Goal: Task Accomplishment & Management: Use online tool/utility

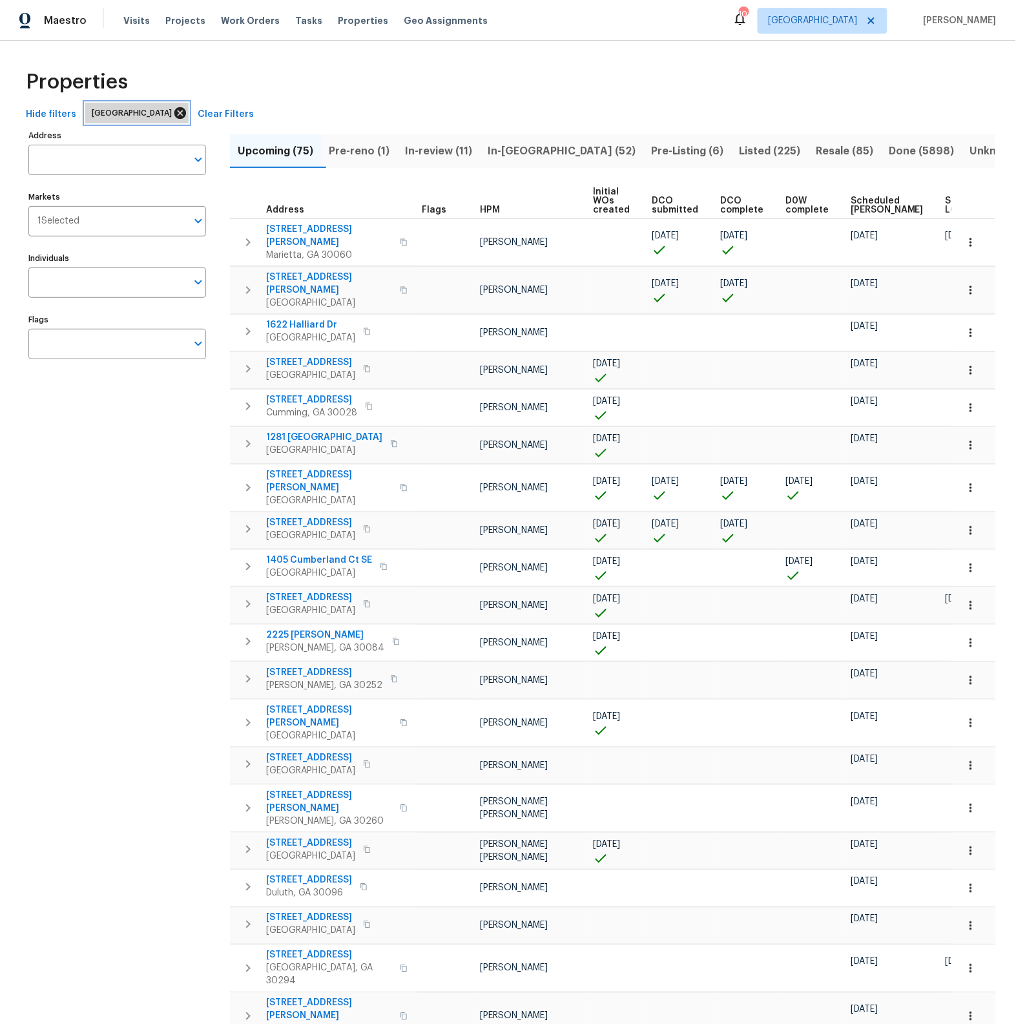
click at [173, 114] on icon at bounding box center [180, 113] width 14 height 14
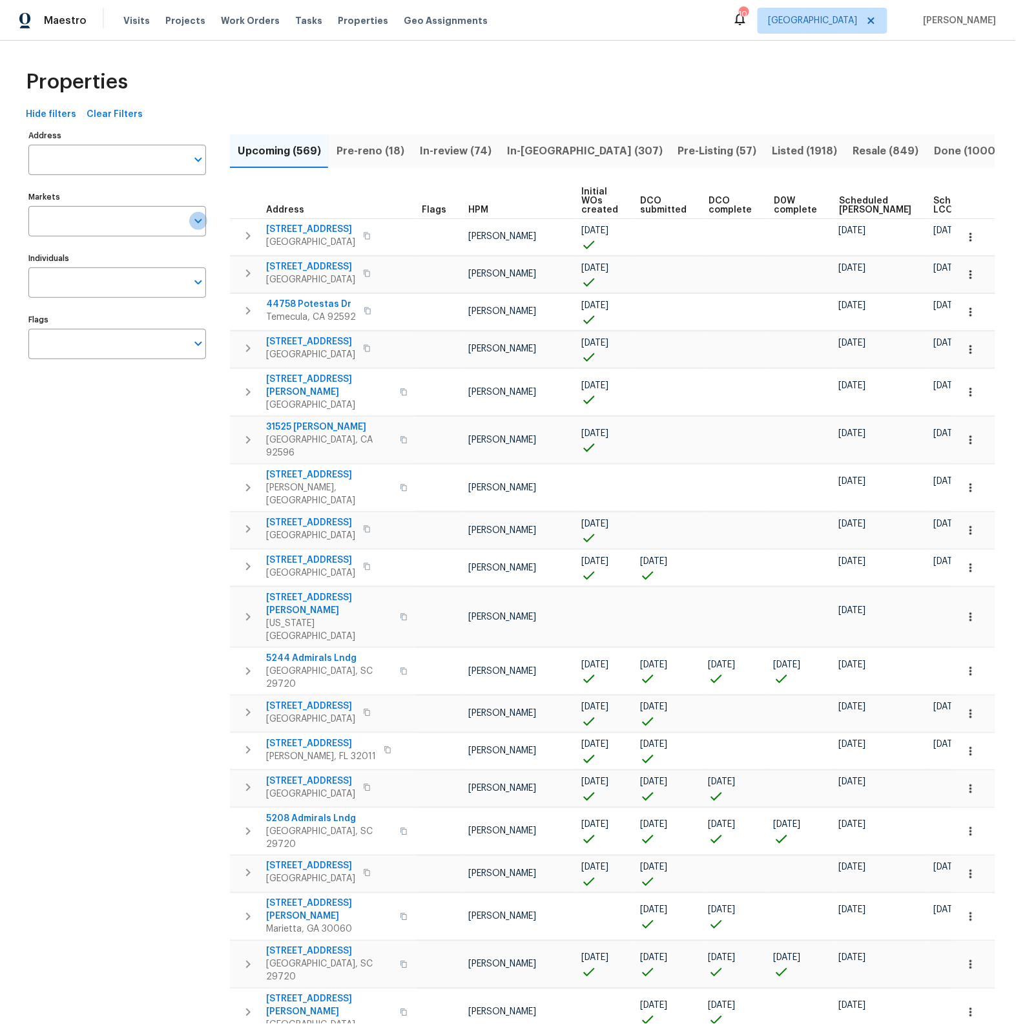
click at [200, 223] on icon "Open" at bounding box center [199, 221] width 16 height 16
click at [199, 224] on icon "Open" at bounding box center [199, 221] width 16 height 16
click at [196, 222] on icon "Open" at bounding box center [197, 221] width 7 height 5
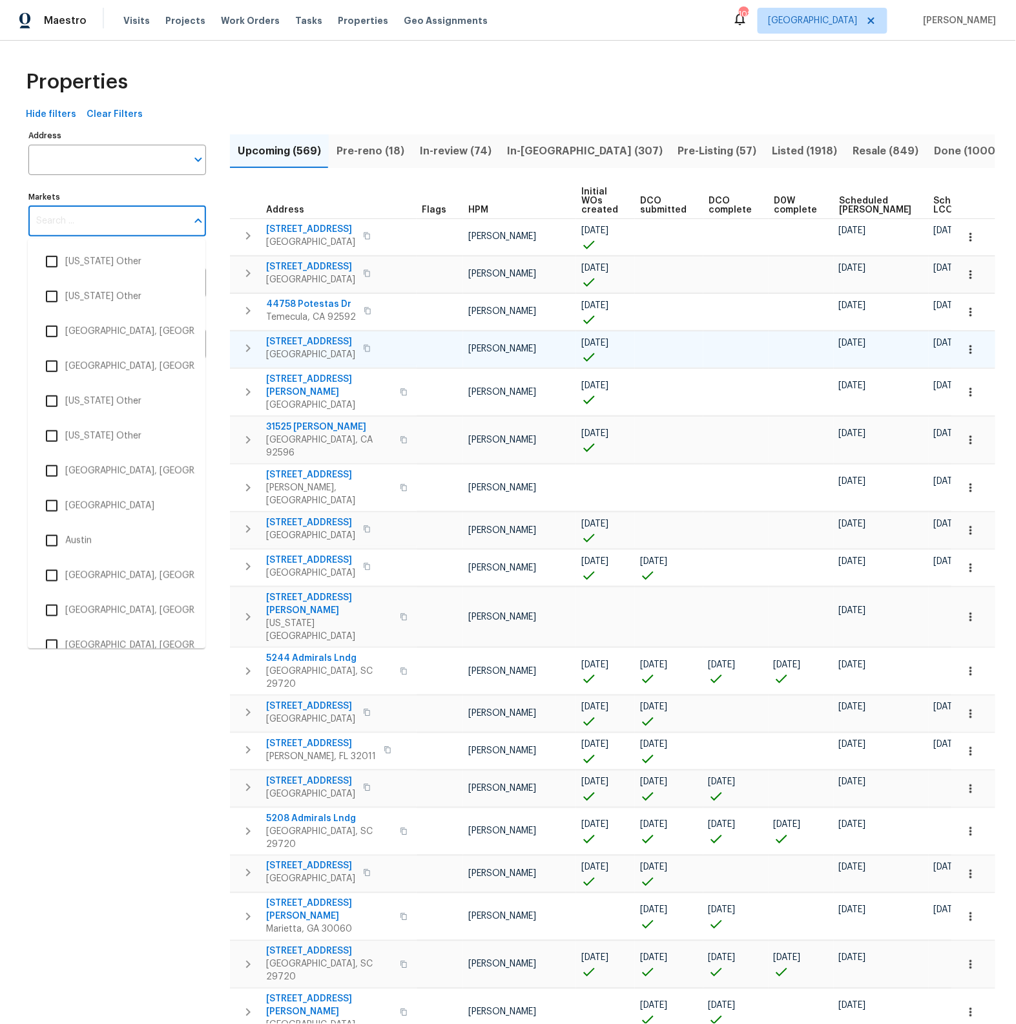
scroll to position [83, 0]
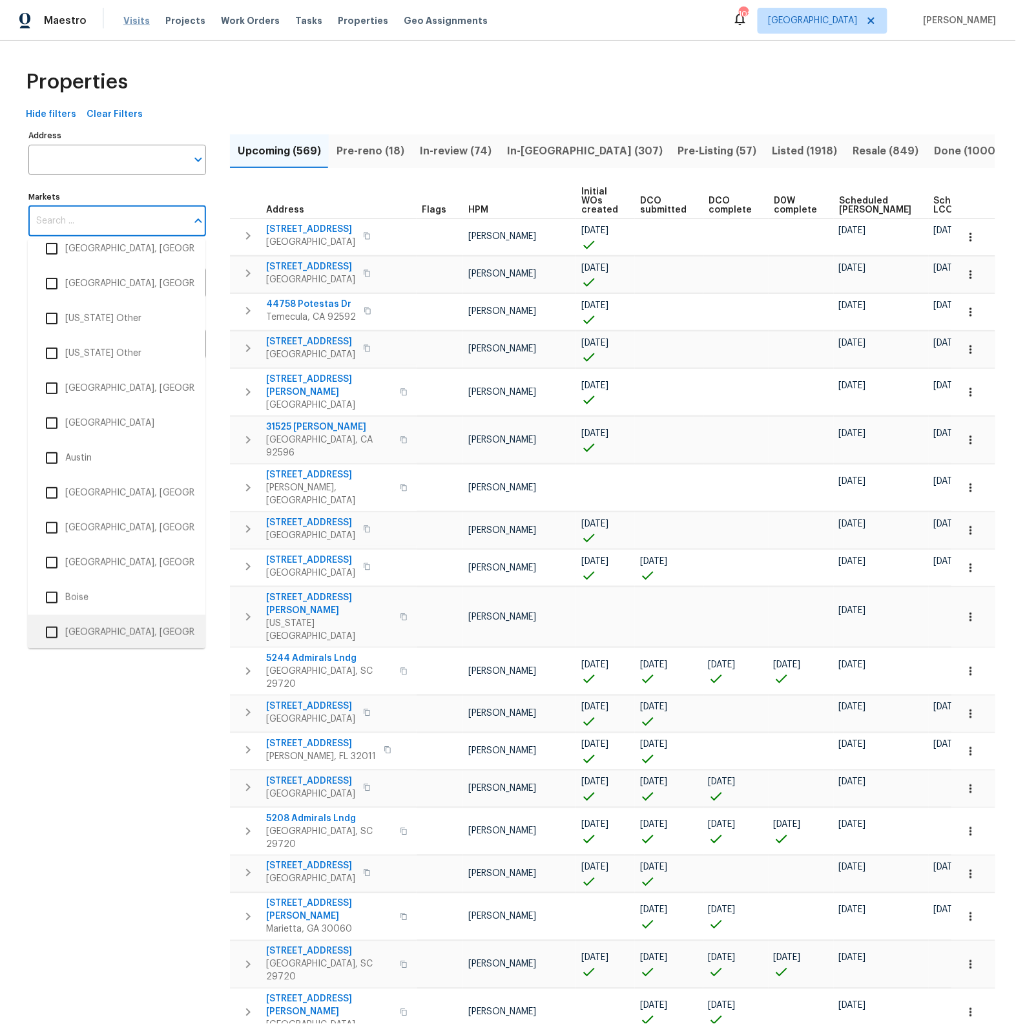
click at [140, 18] on span "Visits" at bounding box center [136, 20] width 26 height 13
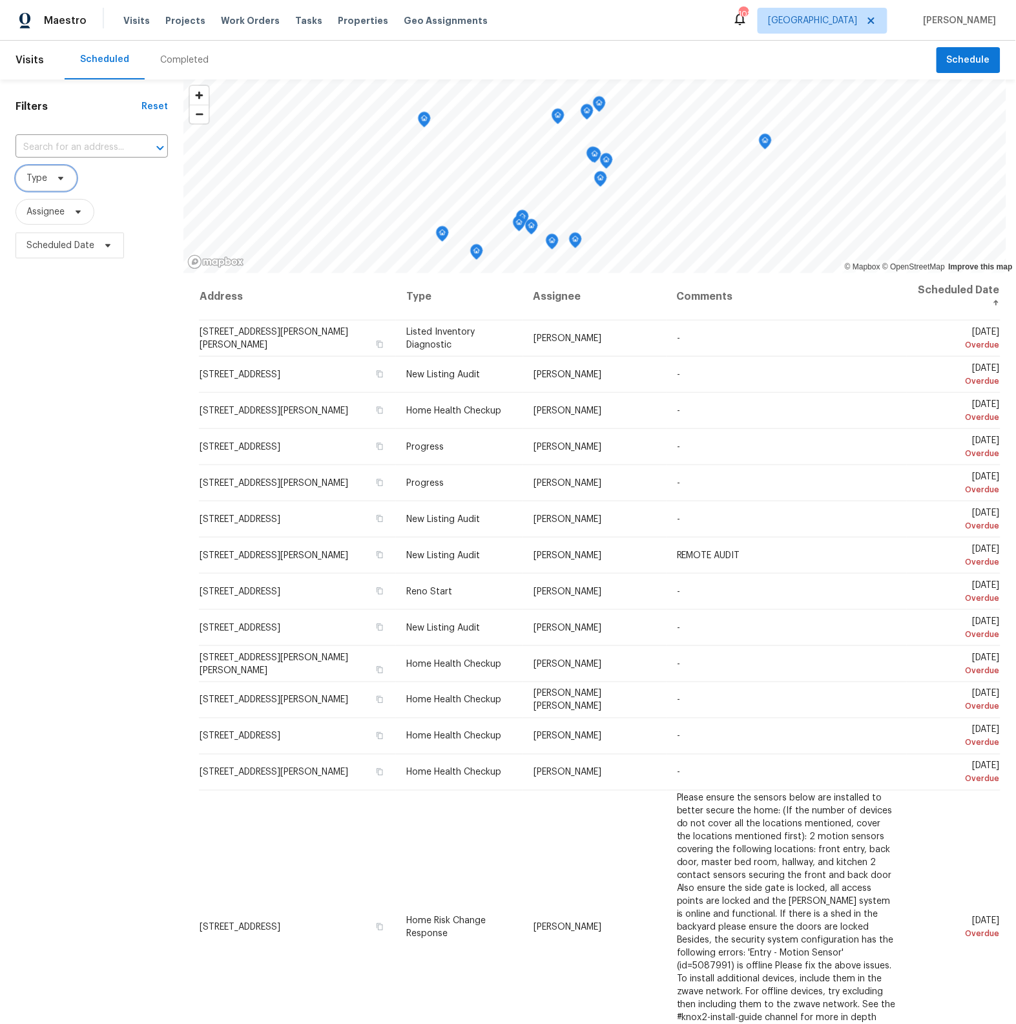
click at [42, 182] on span "Type" at bounding box center [36, 178] width 21 height 13
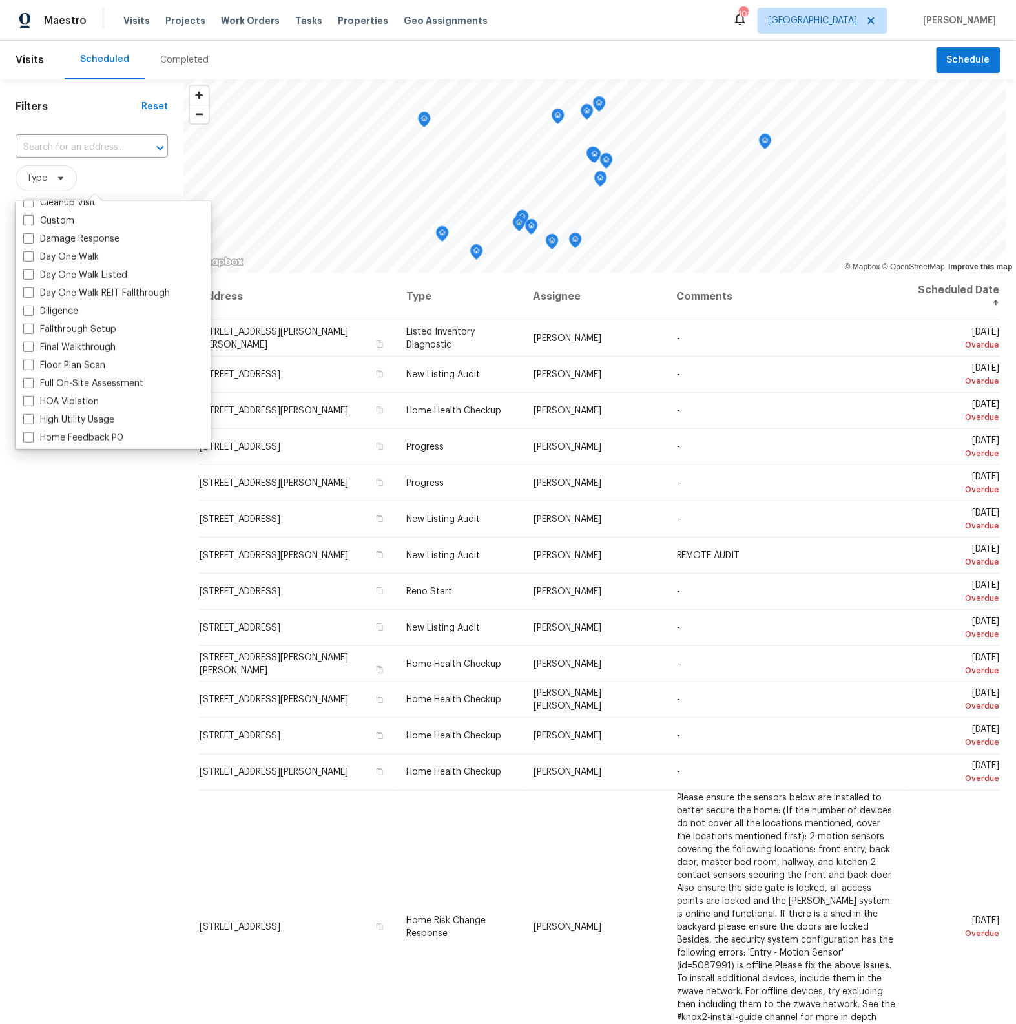
scroll to position [200, 0]
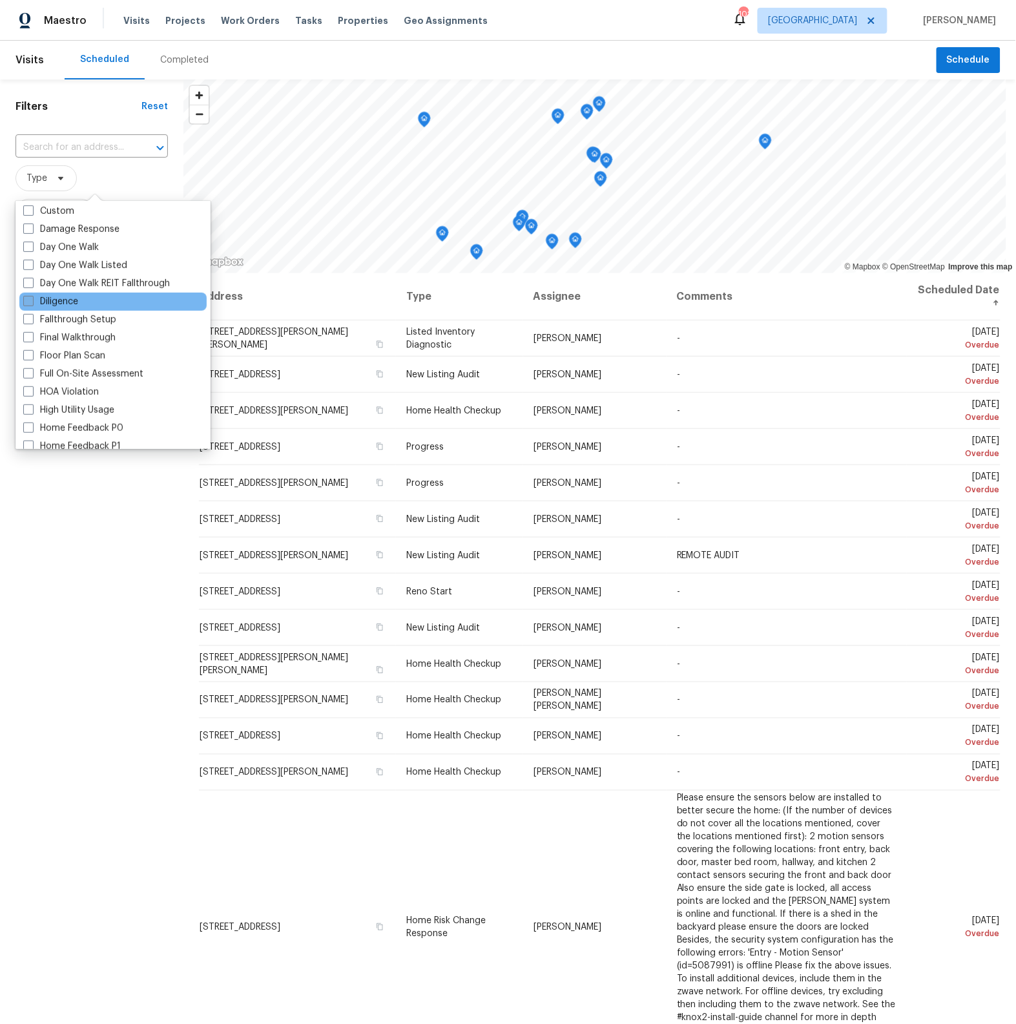
click at [31, 300] on span at bounding box center [28, 301] width 10 height 10
click at [31, 300] on input "Diligence" at bounding box center [27, 299] width 8 height 8
checkbox input "true"
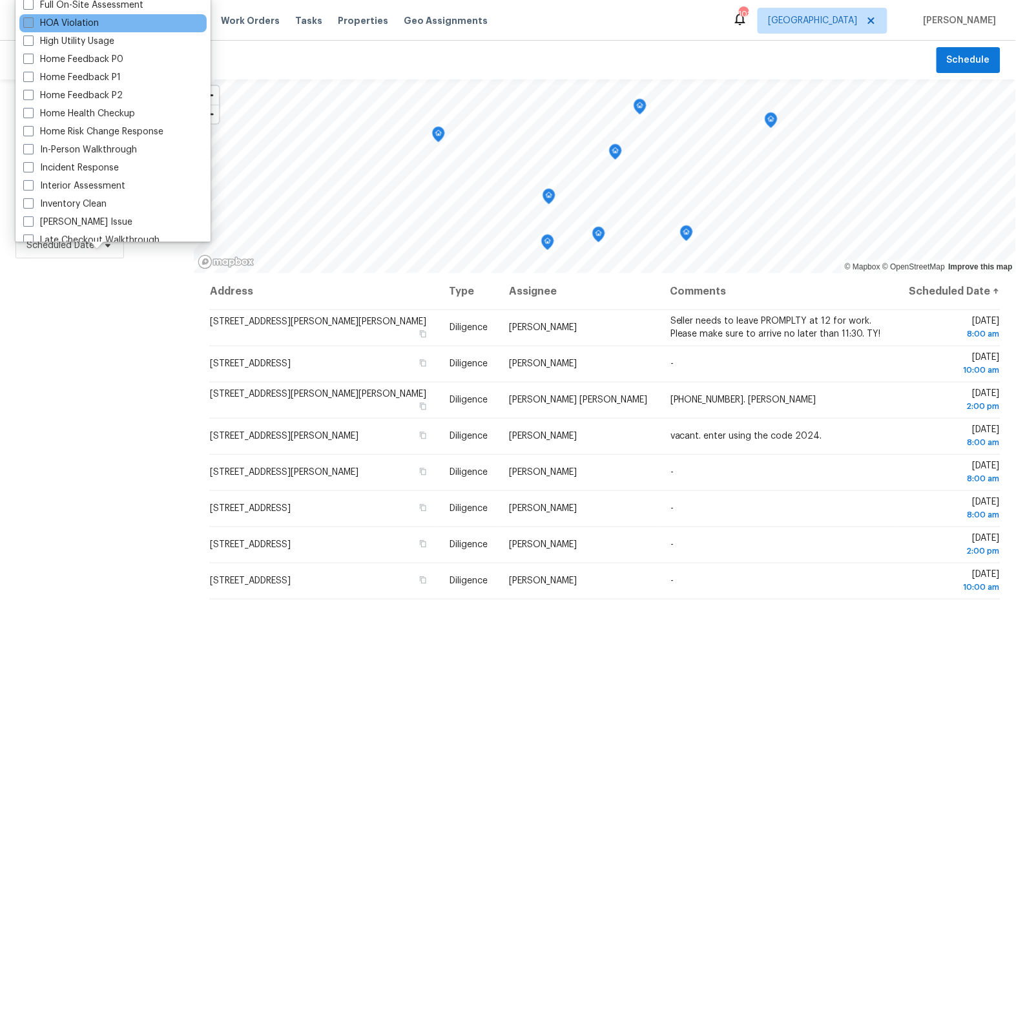
scroll to position [366, 0]
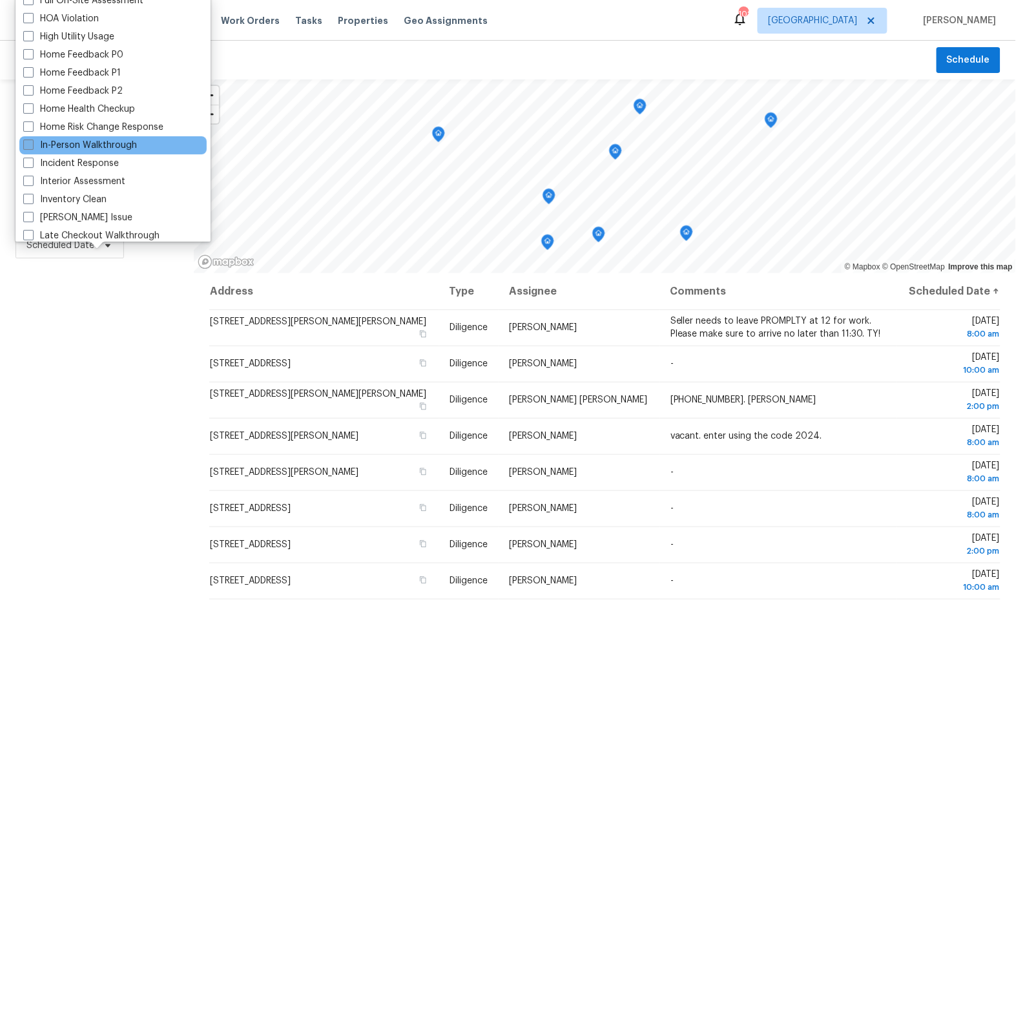
click at [25, 142] on span at bounding box center [28, 145] width 10 height 10
click at [25, 142] on input "In-Person Walkthrough" at bounding box center [27, 143] width 8 height 8
checkbox input "true"
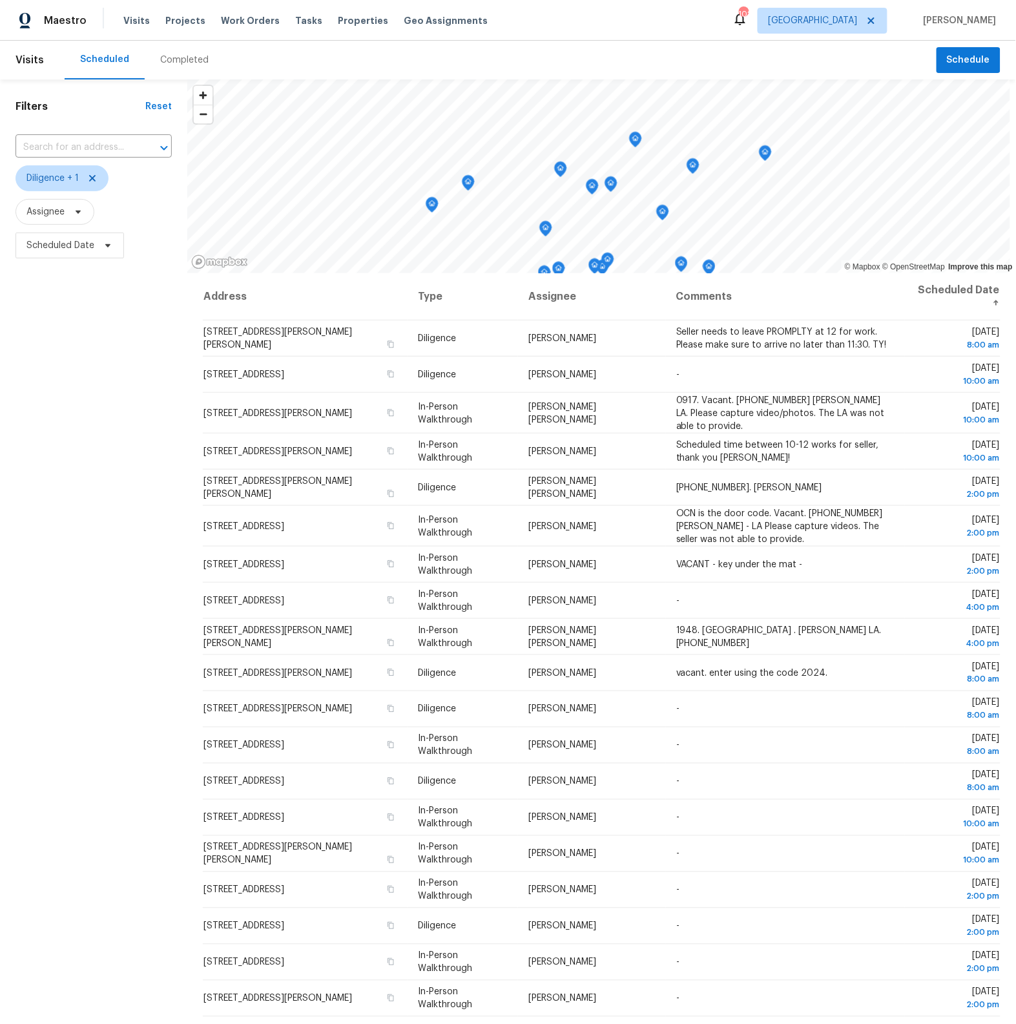
click at [53, 526] on div "Filters Reset ​ Diligence + 1 Assignee Scheduled Date" at bounding box center [93, 585] width 187 height 1013
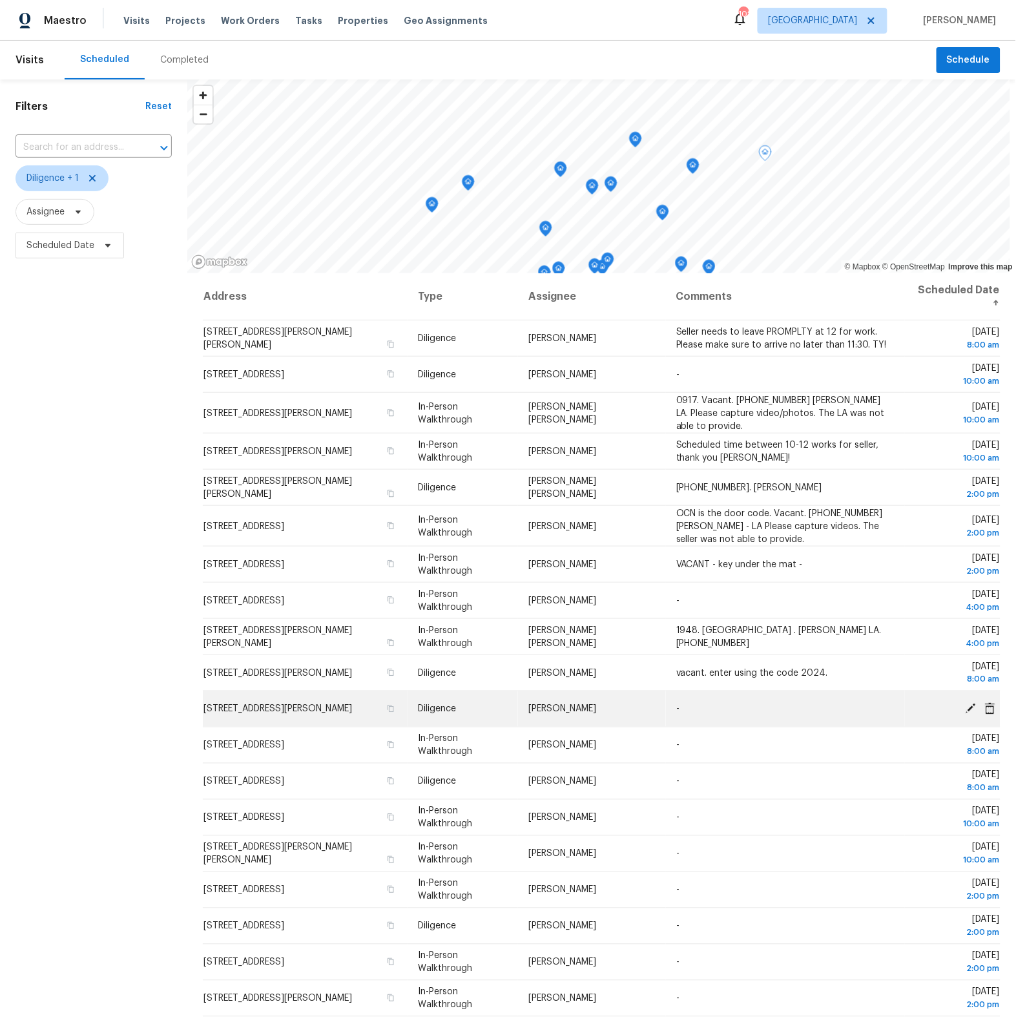
scroll to position [68, 0]
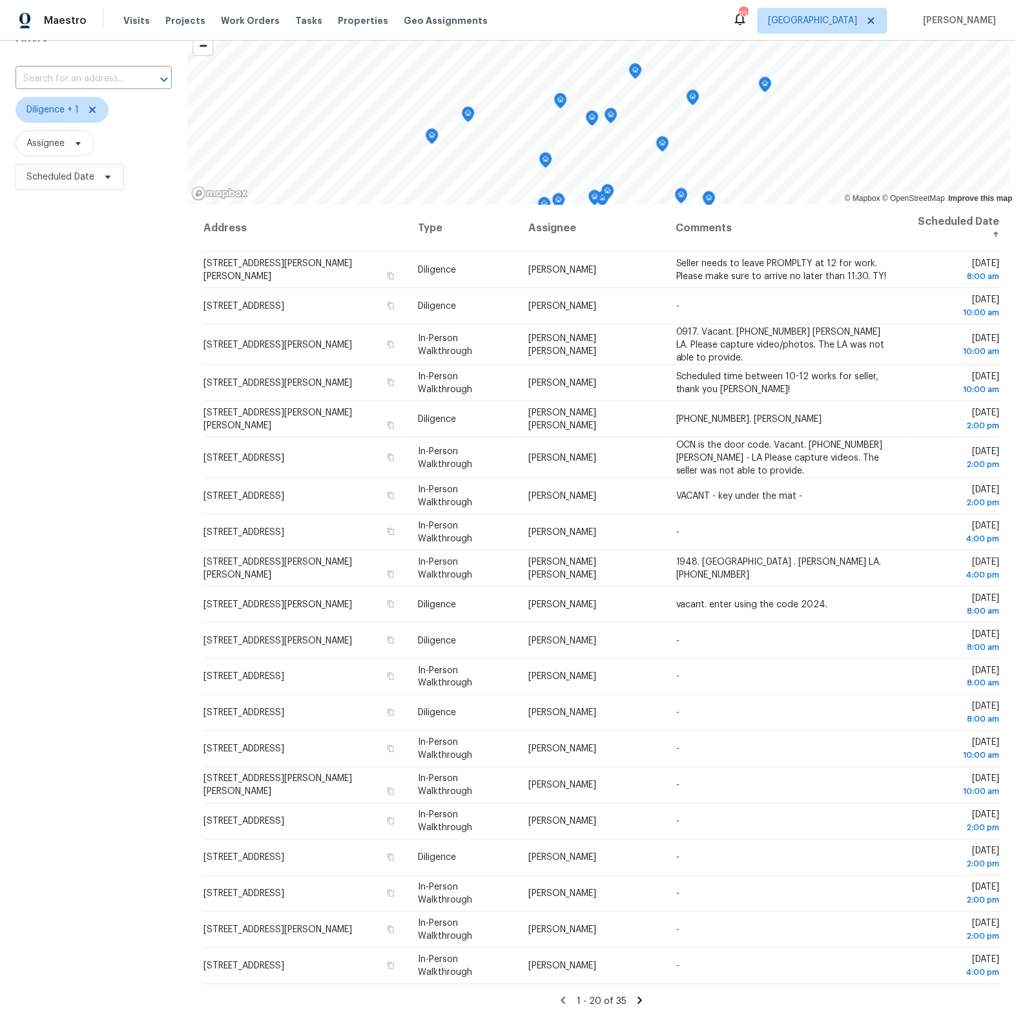
click at [642, 1003] on icon at bounding box center [640, 1000] width 5 height 7
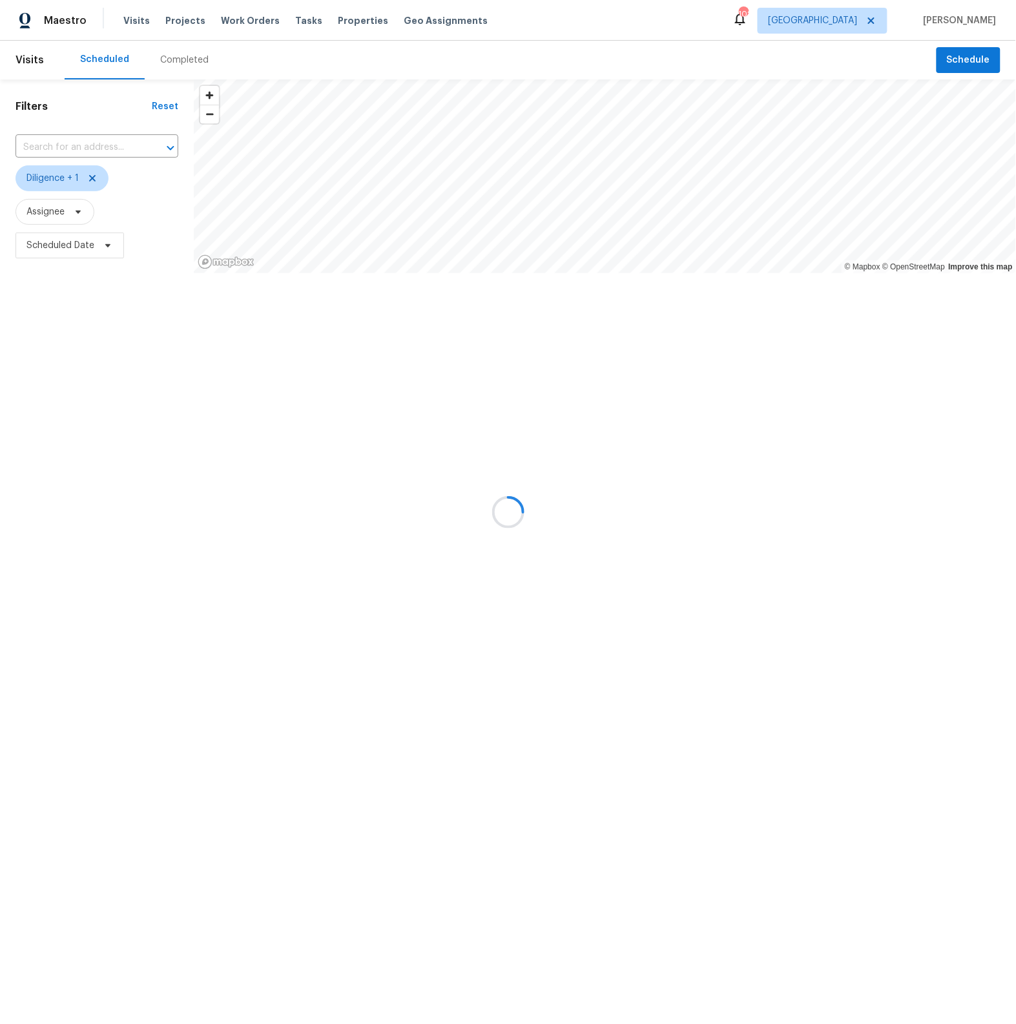
scroll to position [0, 0]
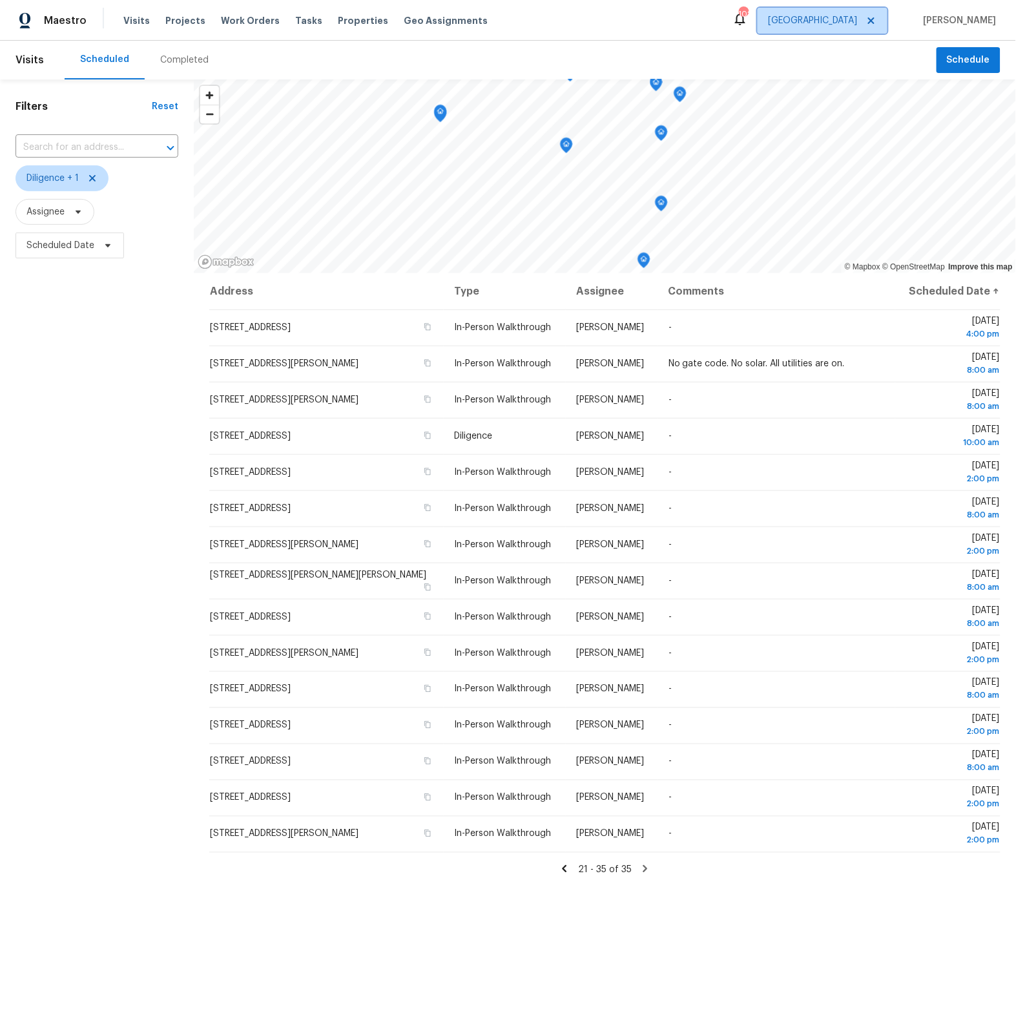
click at [877, 21] on icon at bounding box center [871, 21] width 10 height 10
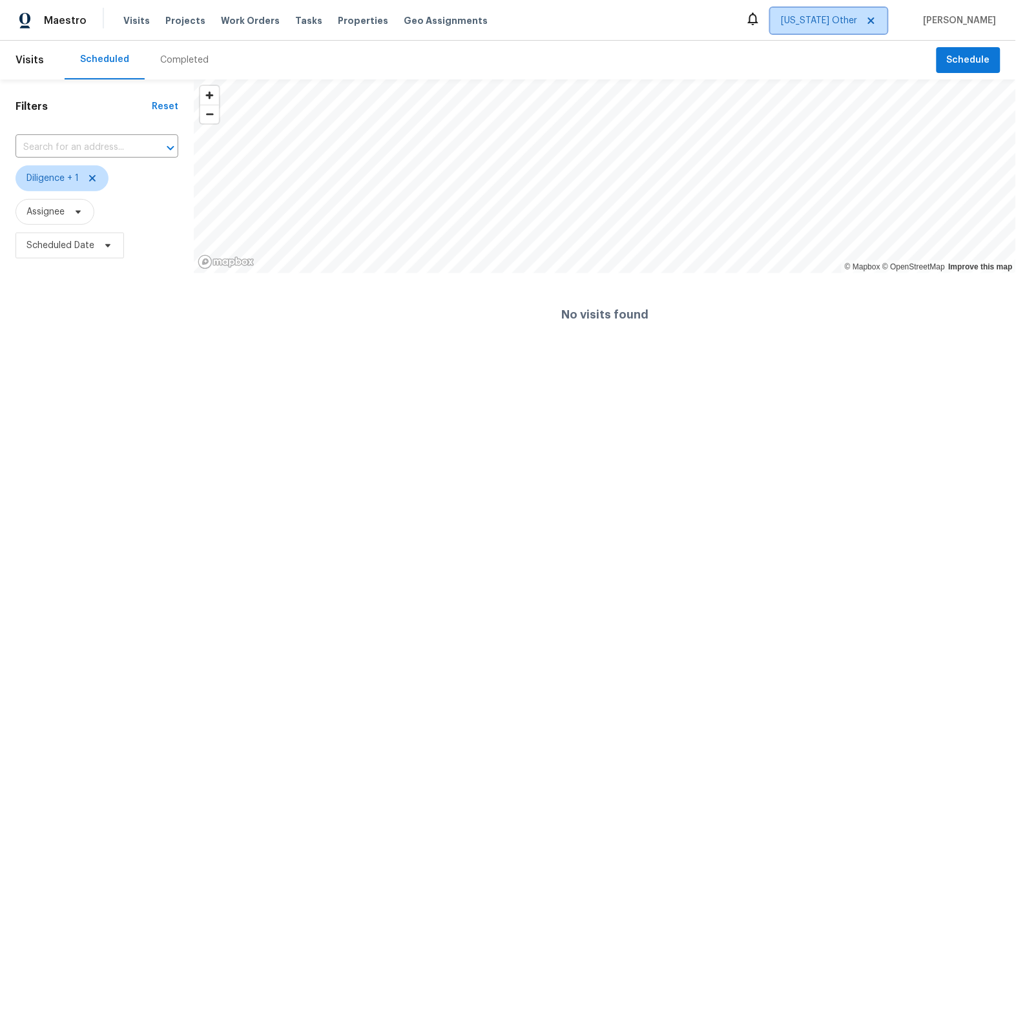
click at [850, 21] on span "[US_STATE] Other" at bounding box center [820, 20] width 76 height 13
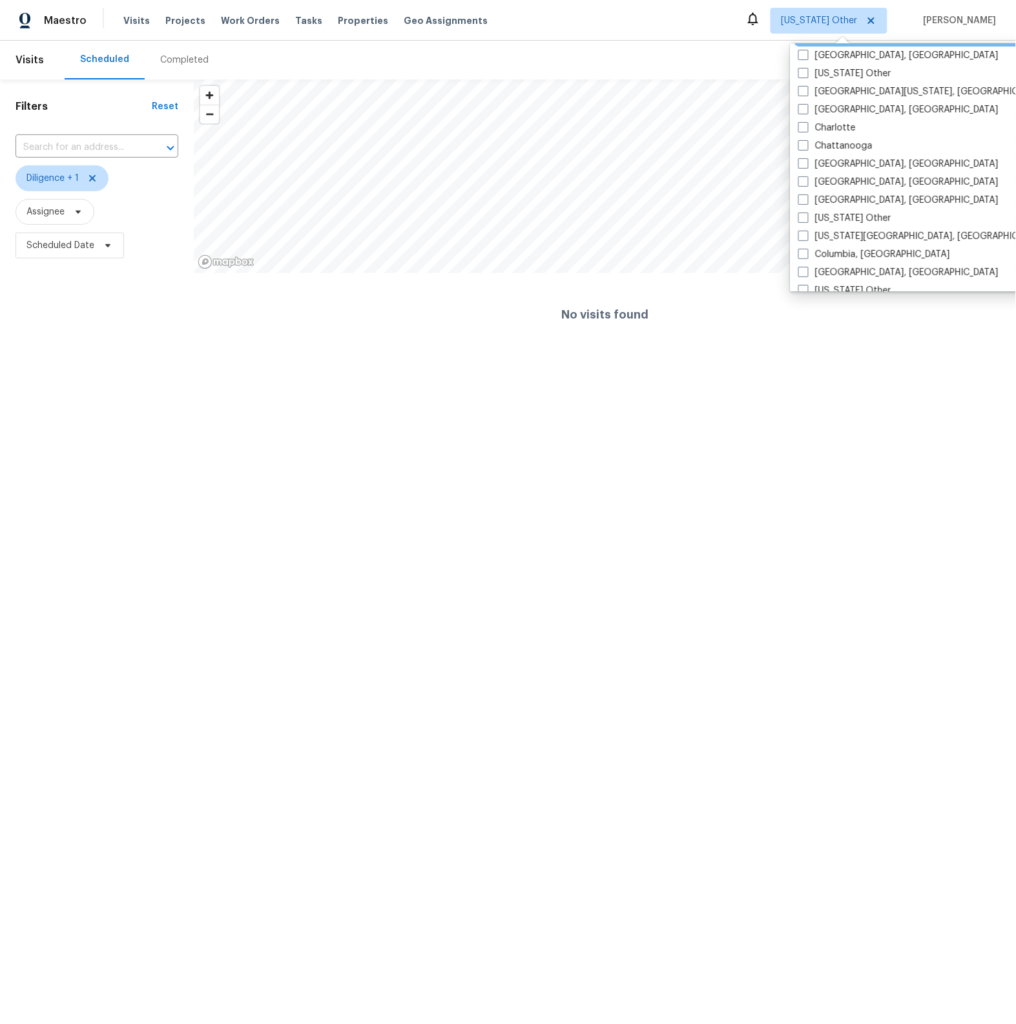
scroll to position [205, 0]
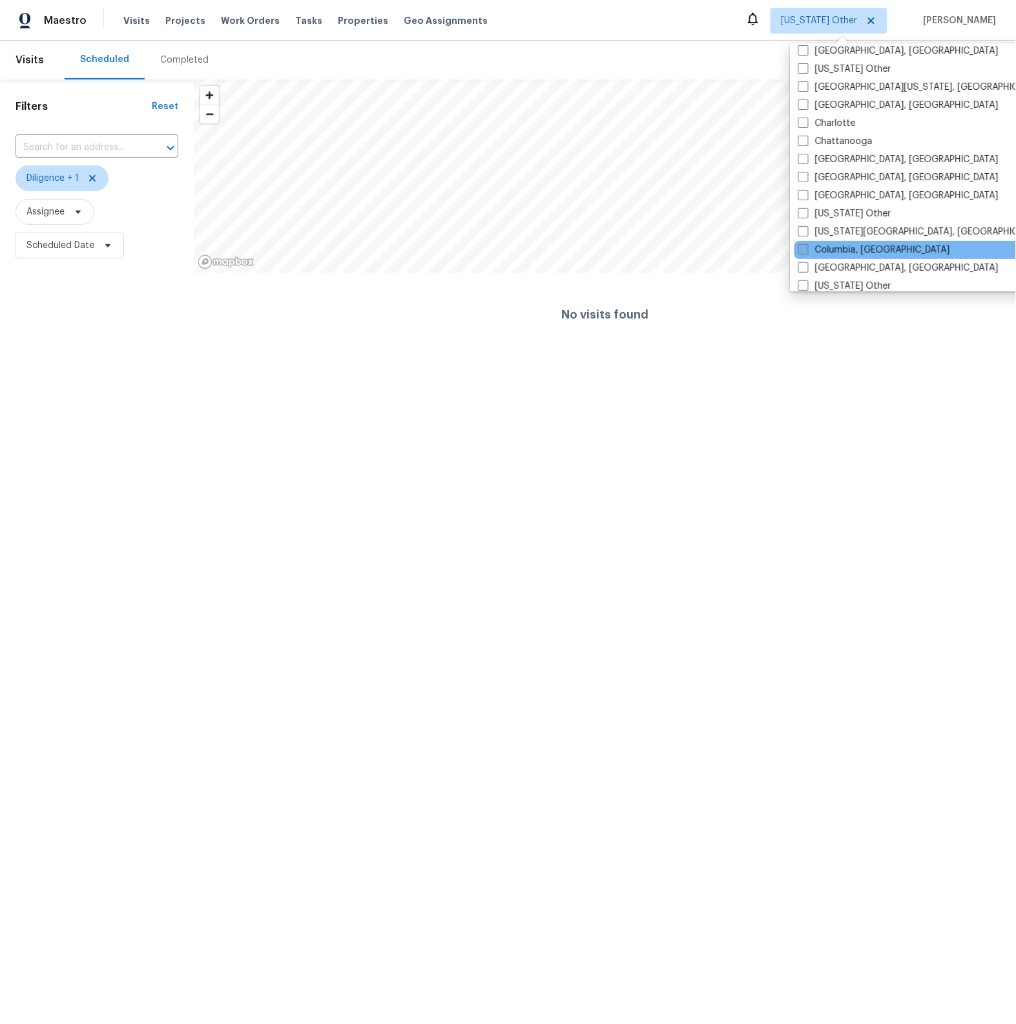
click at [806, 247] on span at bounding box center [803, 249] width 10 height 10
click at [806, 247] on input "Columbia, [GEOGRAPHIC_DATA]" at bounding box center [802, 248] width 8 height 8
checkbox input "true"
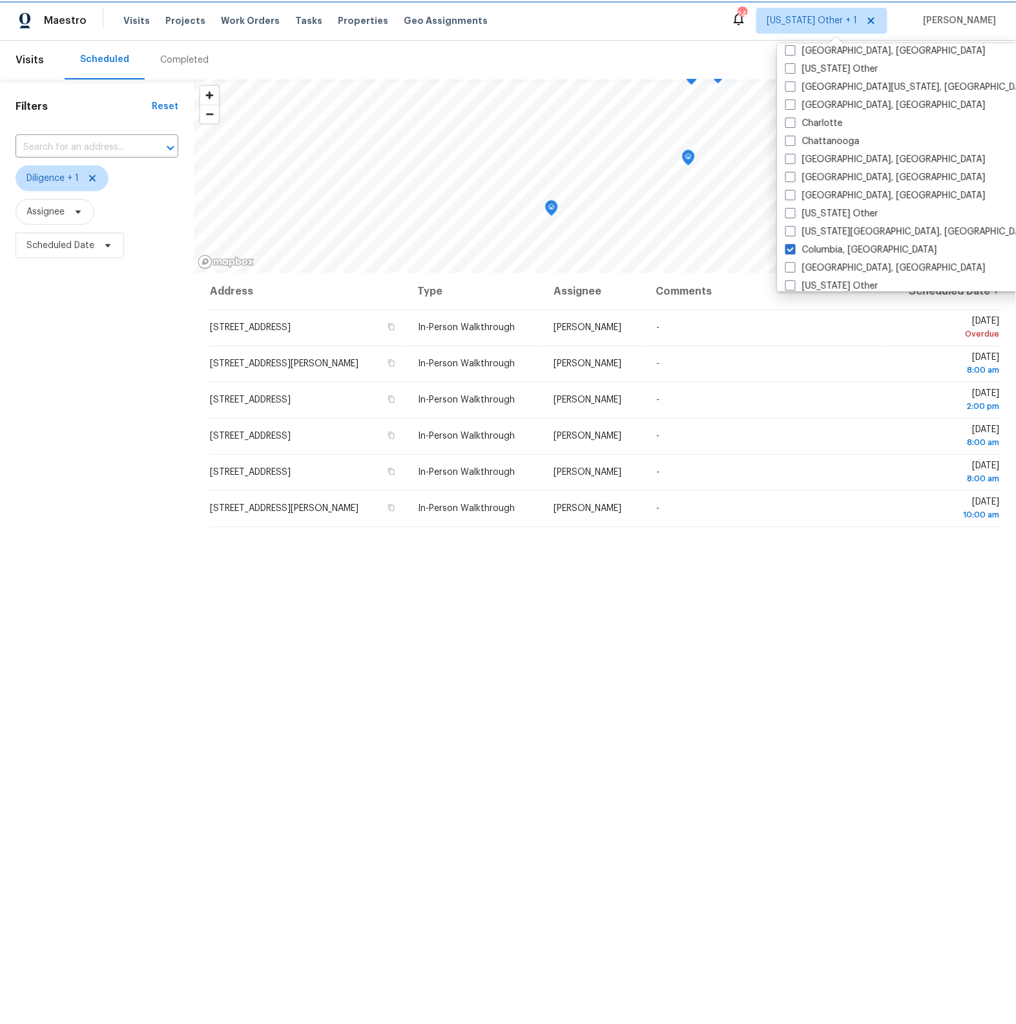
click at [842, 22] on span "[US_STATE] Other + 1" at bounding box center [812, 20] width 90 height 13
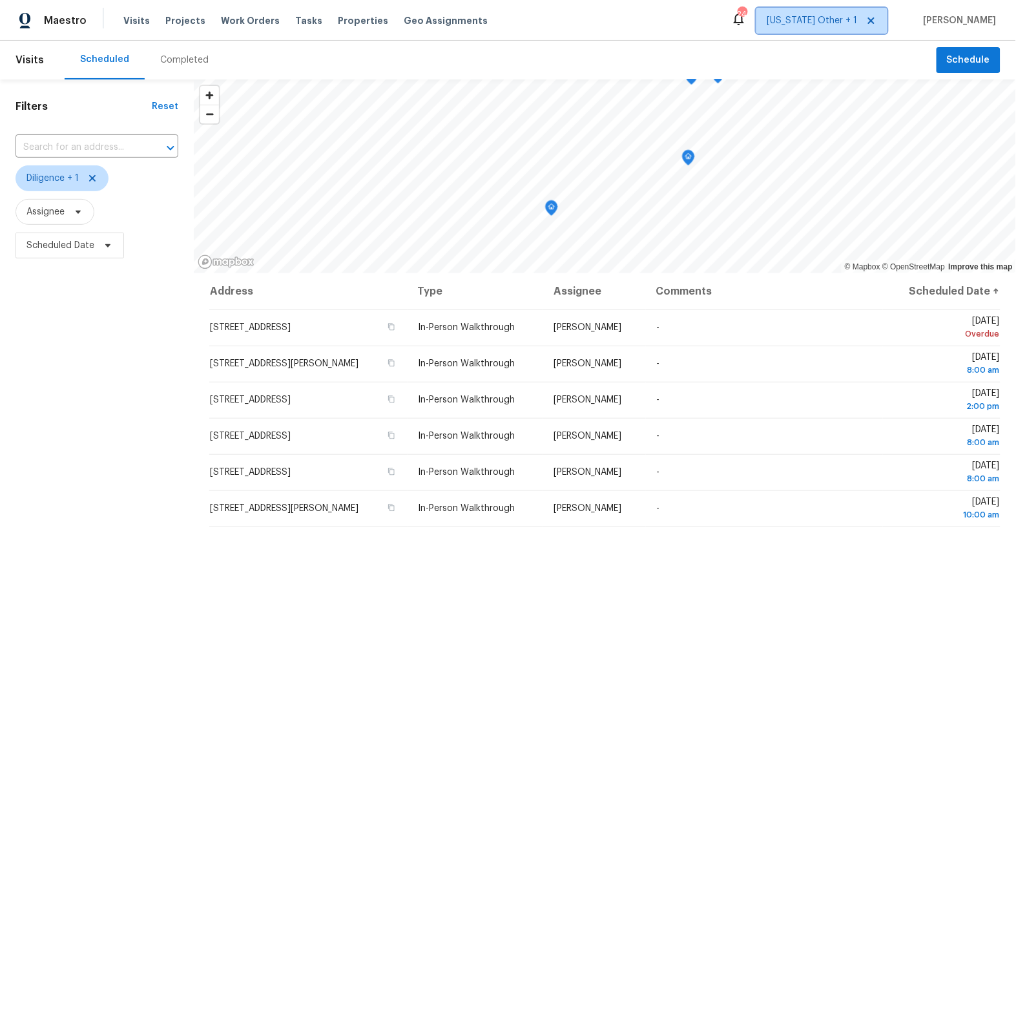
click at [842, 22] on span "[US_STATE] Other + 1" at bounding box center [812, 20] width 90 height 13
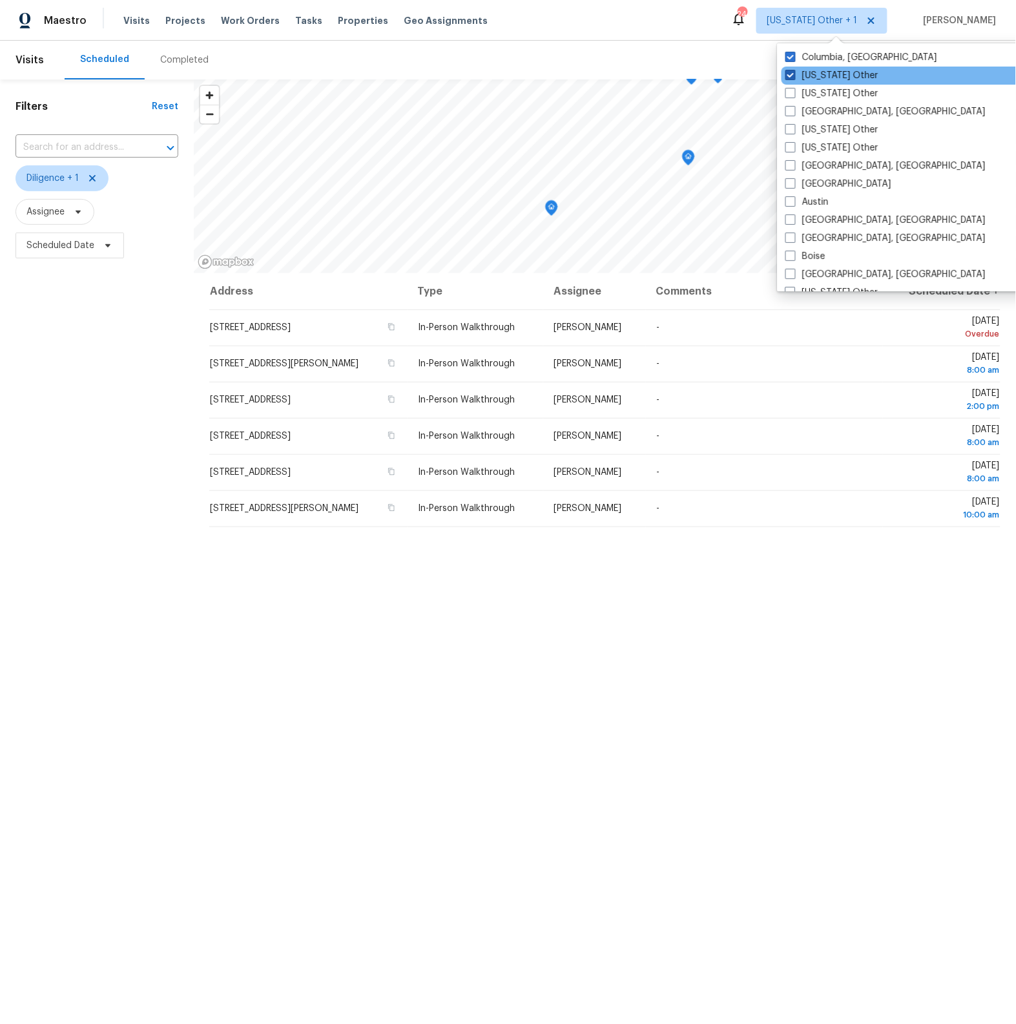
click at [789, 76] on span at bounding box center [790, 75] width 10 height 10
click at [789, 76] on input "[US_STATE] Other" at bounding box center [789, 73] width 8 height 8
checkbox input "false"
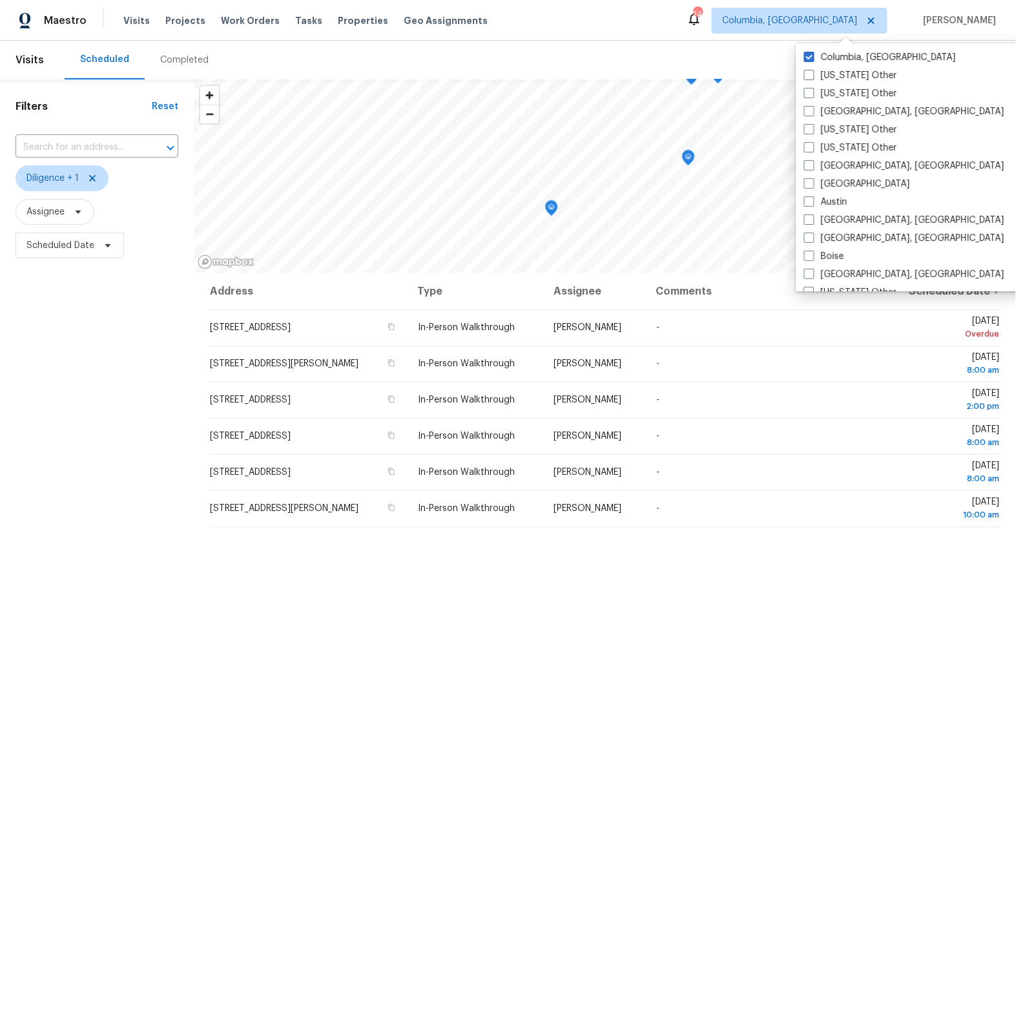
click at [792, 613] on div "Address Type Assignee Comments Scheduled Date ↑ [STREET_ADDRESS] In-Person Walk…" at bounding box center [605, 682] width 822 height 819
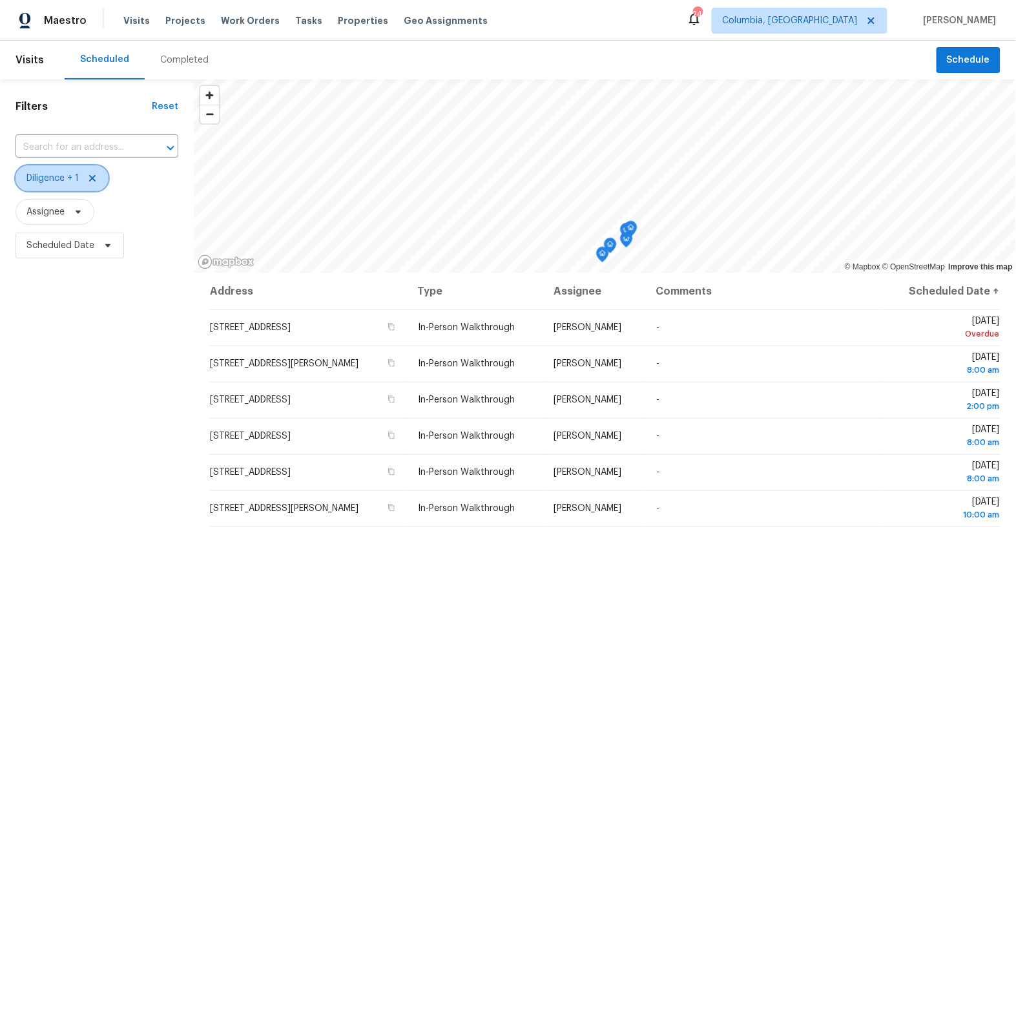
click at [62, 180] on span "Diligence + 1" at bounding box center [52, 178] width 52 height 13
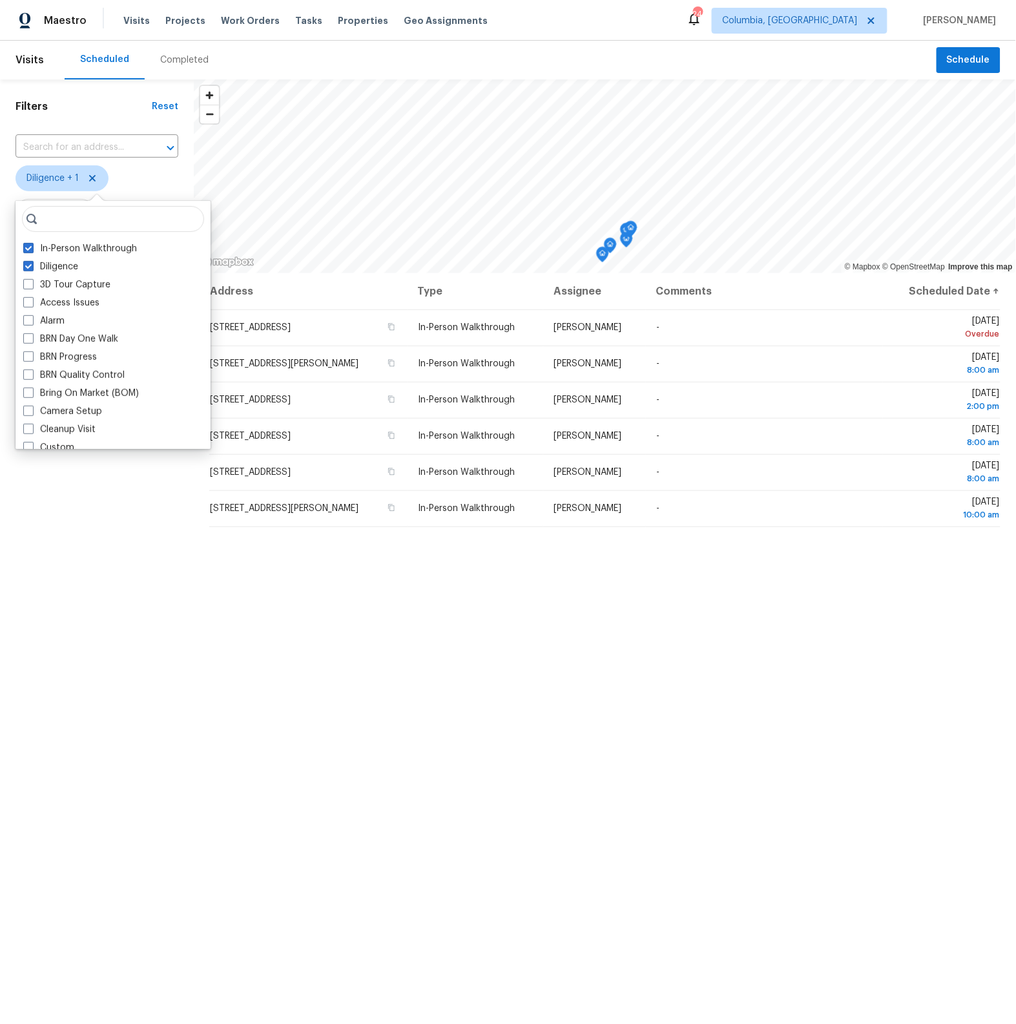
click at [152, 161] on span "Diligence + 1" at bounding box center [97, 178] width 163 height 34
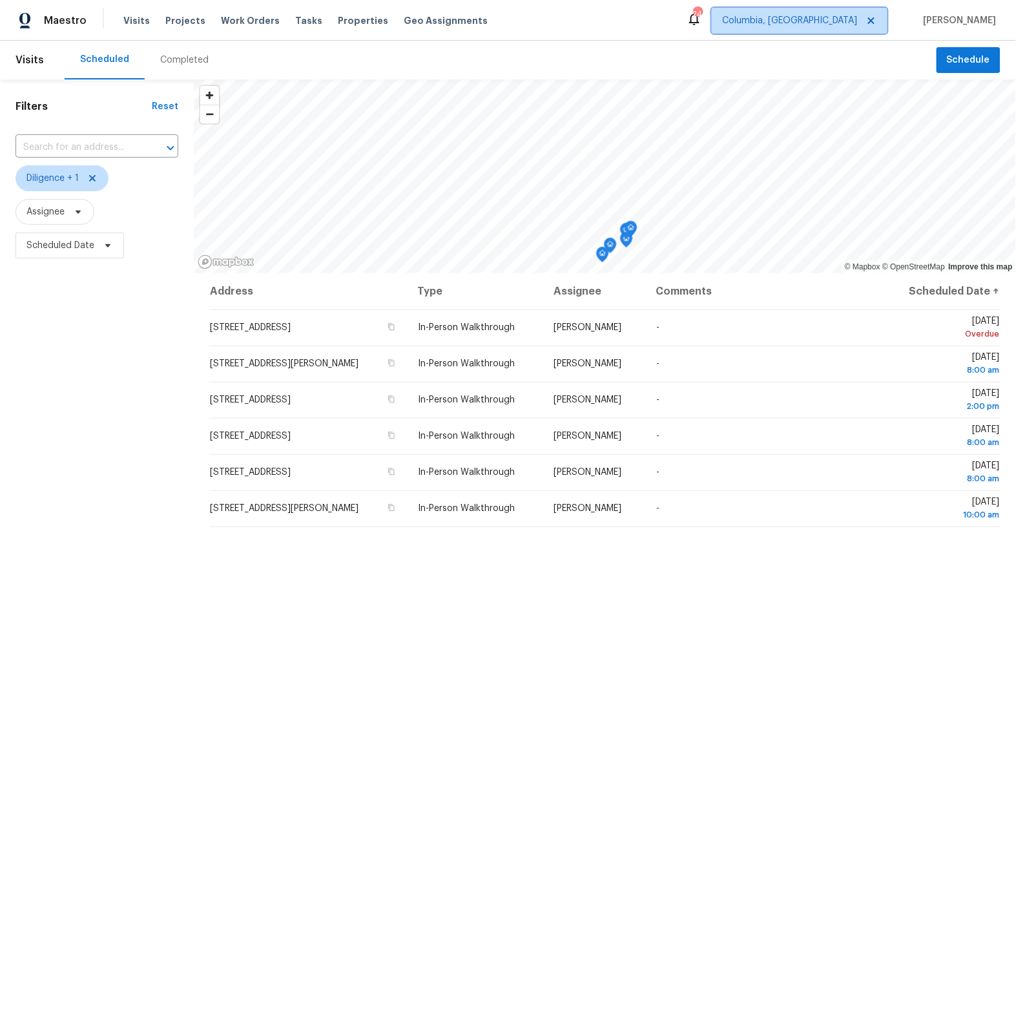
click at [851, 20] on span "Columbia, [GEOGRAPHIC_DATA]" at bounding box center [790, 20] width 135 height 13
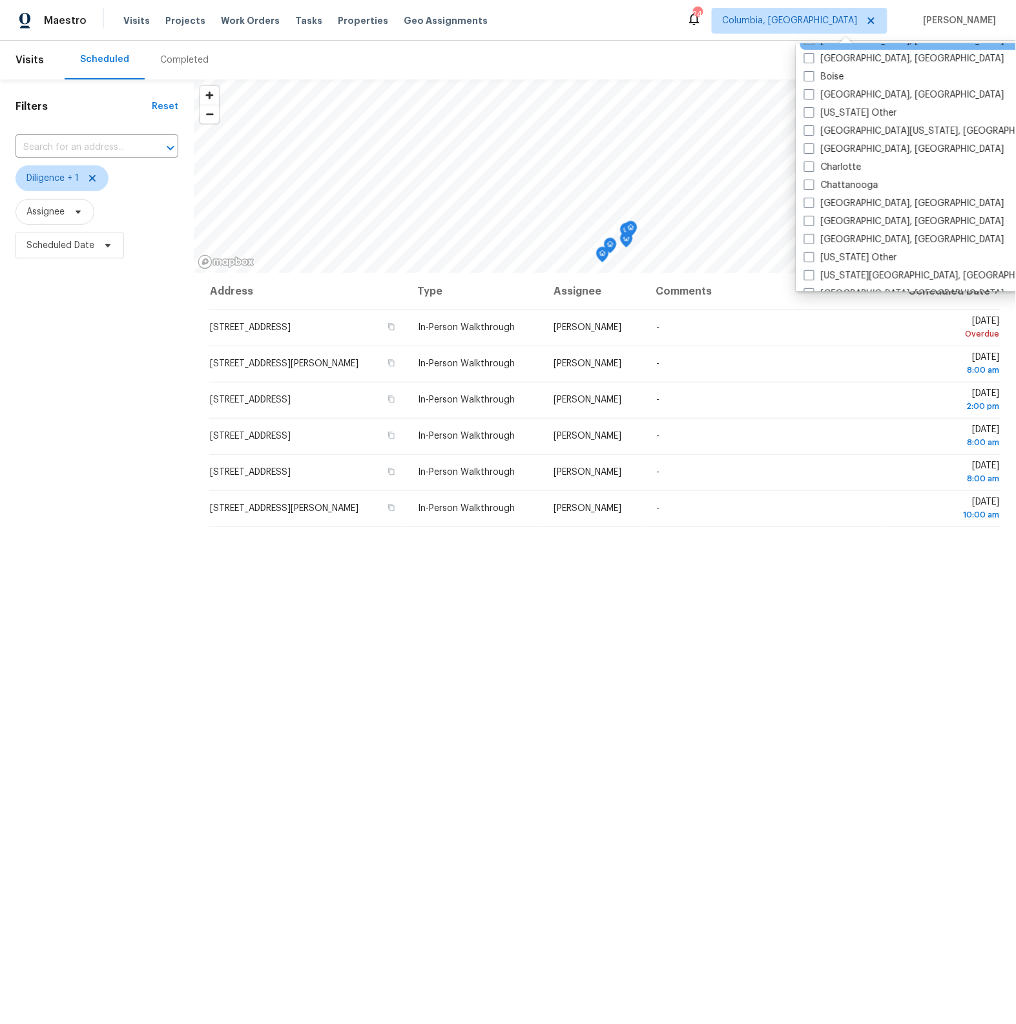
scroll to position [182, 0]
click at [813, 216] on span at bounding box center [809, 219] width 10 height 10
click at [813, 216] on input "[GEOGRAPHIC_DATA], [GEOGRAPHIC_DATA]" at bounding box center [808, 217] width 8 height 8
checkbox input "true"
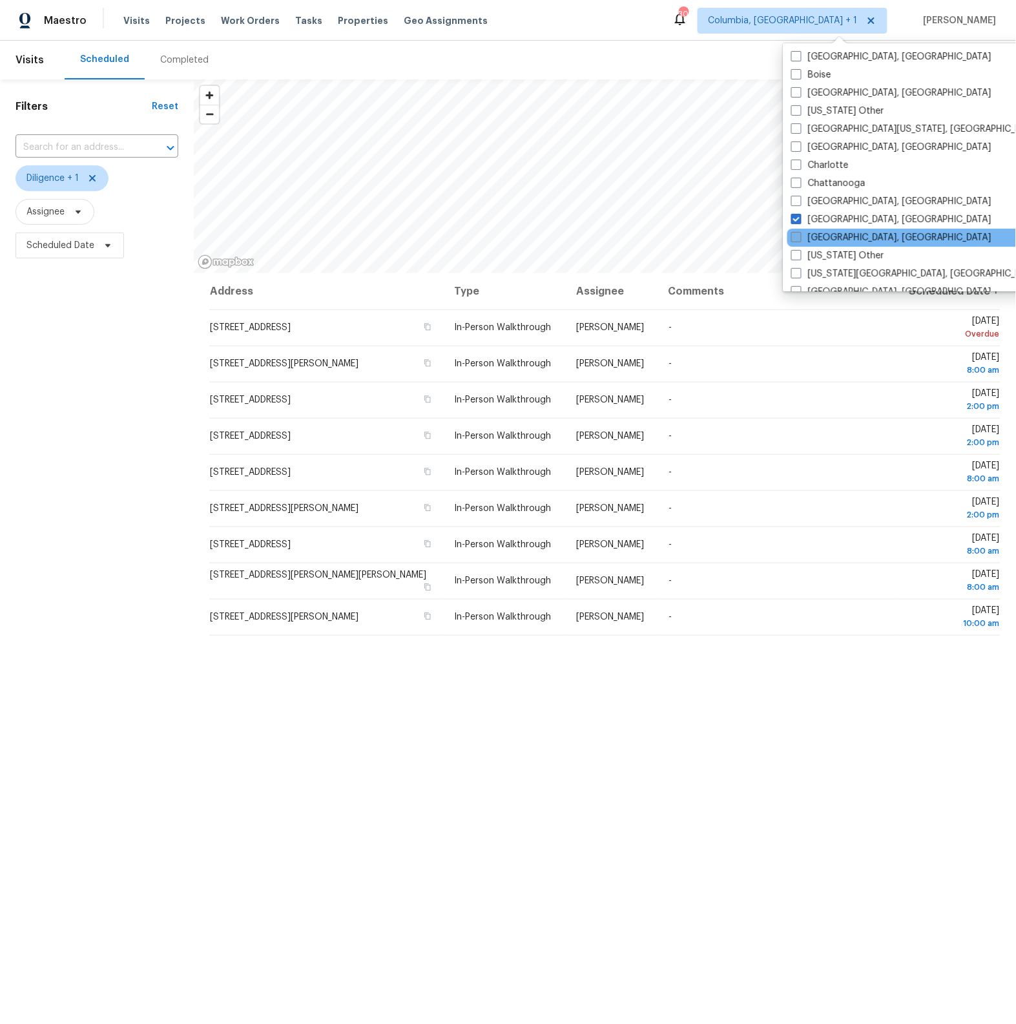
click at [796, 236] on span at bounding box center [796, 237] width 10 height 10
click at [796, 236] on input "[GEOGRAPHIC_DATA], [GEOGRAPHIC_DATA]" at bounding box center [795, 235] width 8 height 8
checkbox input "true"
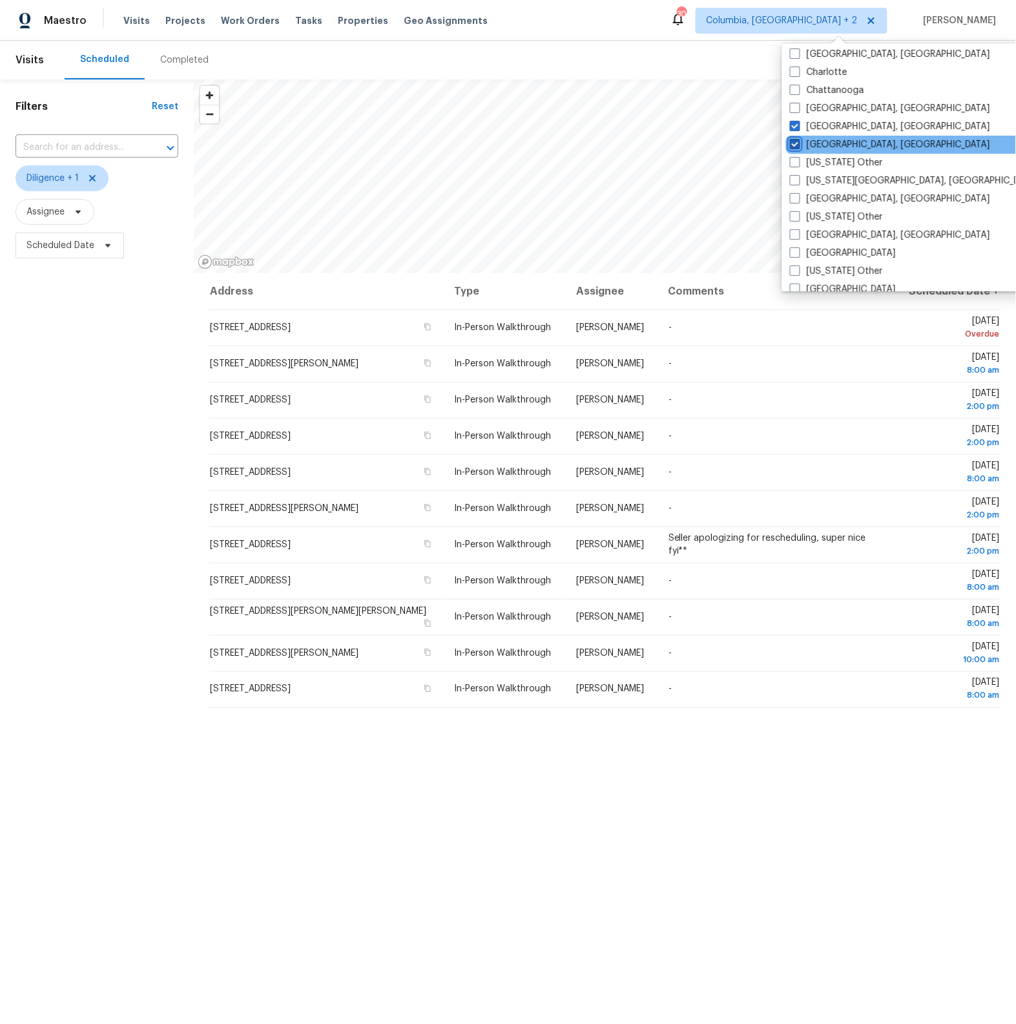
scroll to position [278, 0]
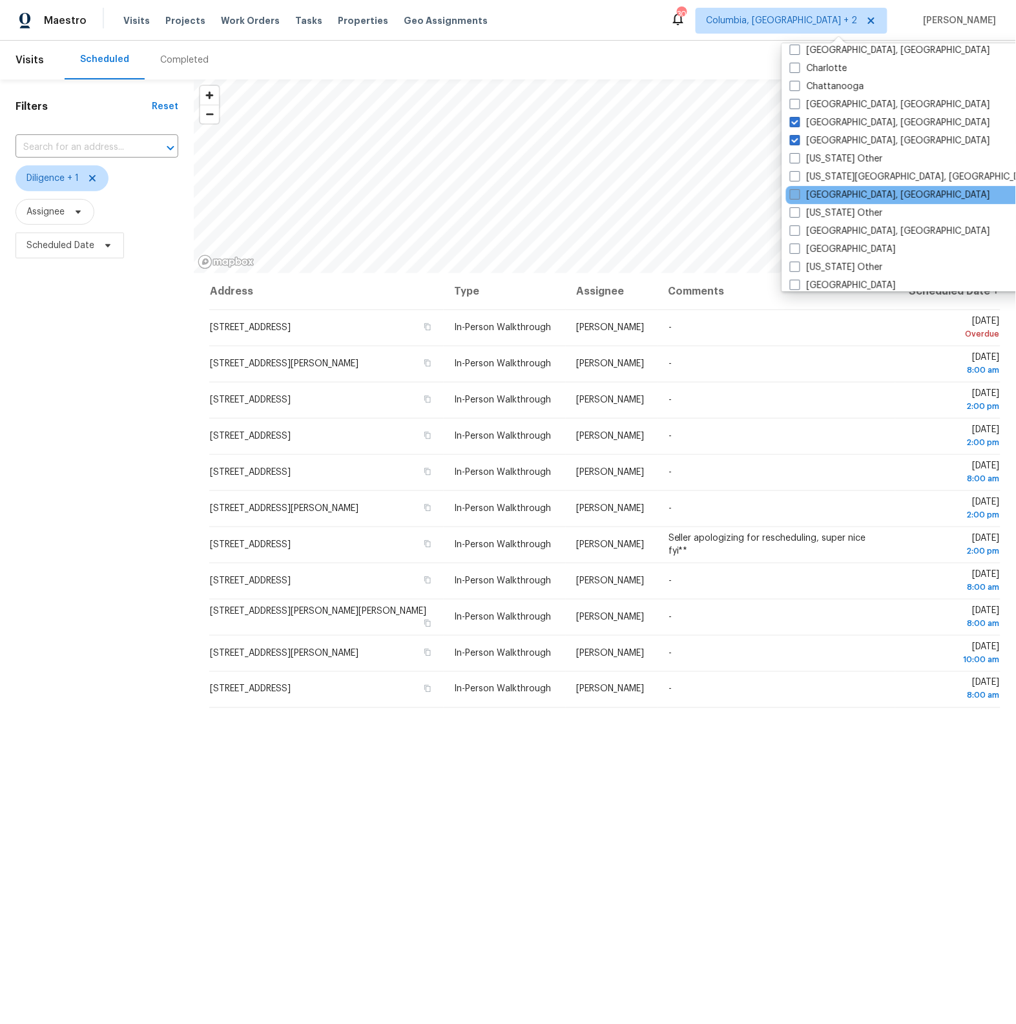
click at [798, 194] on span at bounding box center [795, 194] width 10 height 10
click at [798, 194] on input "[GEOGRAPHIC_DATA], [GEOGRAPHIC_DATA]" at bounding box center [794, 193] width 8 height 8
checkbox input "true"
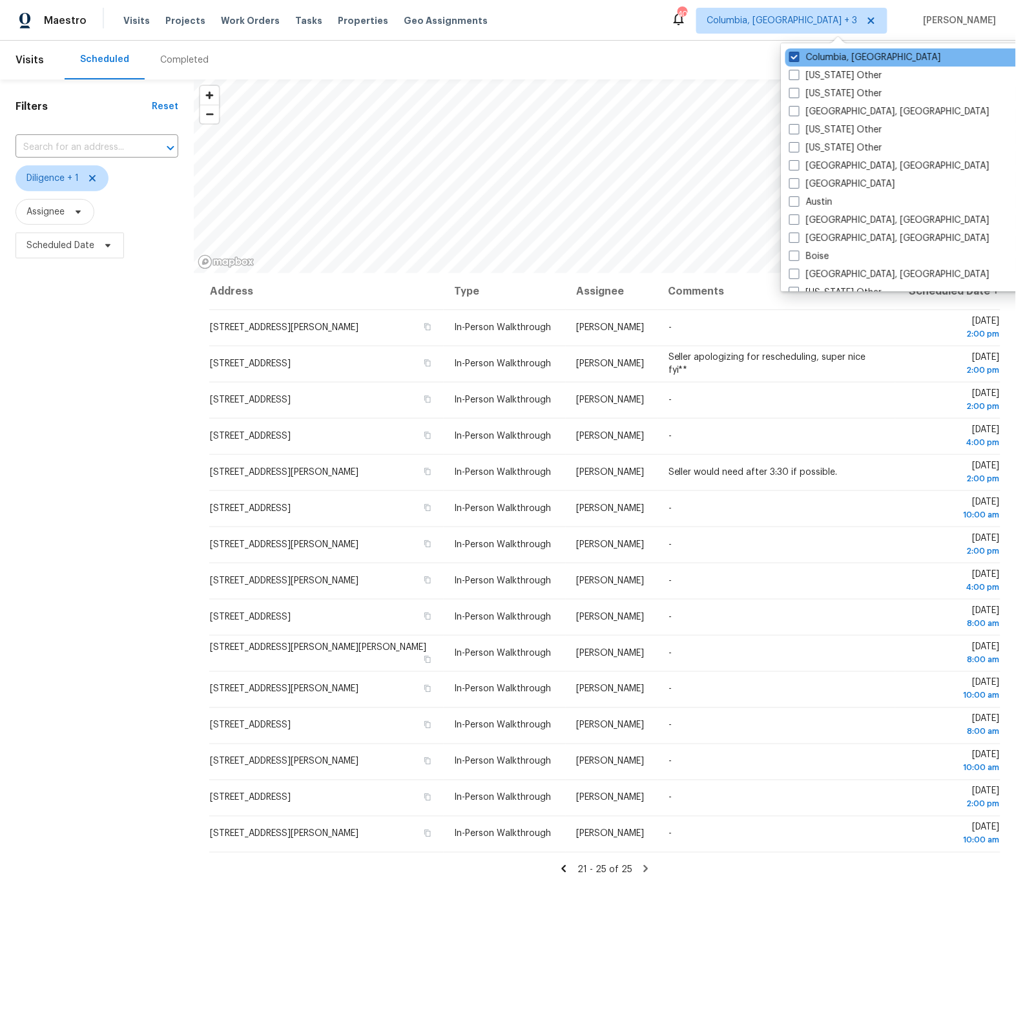
click at [800, 57] on label "Columbia, [GEOGRAPHIC_DATA]" at bounding box center [865, 57] width 152 height 13
click at [798, 57] on input "Columbia, [GEOGRAPHIC_DATA]" at bounding box center [793, 55] width 8 height 8
checkbox input "false"
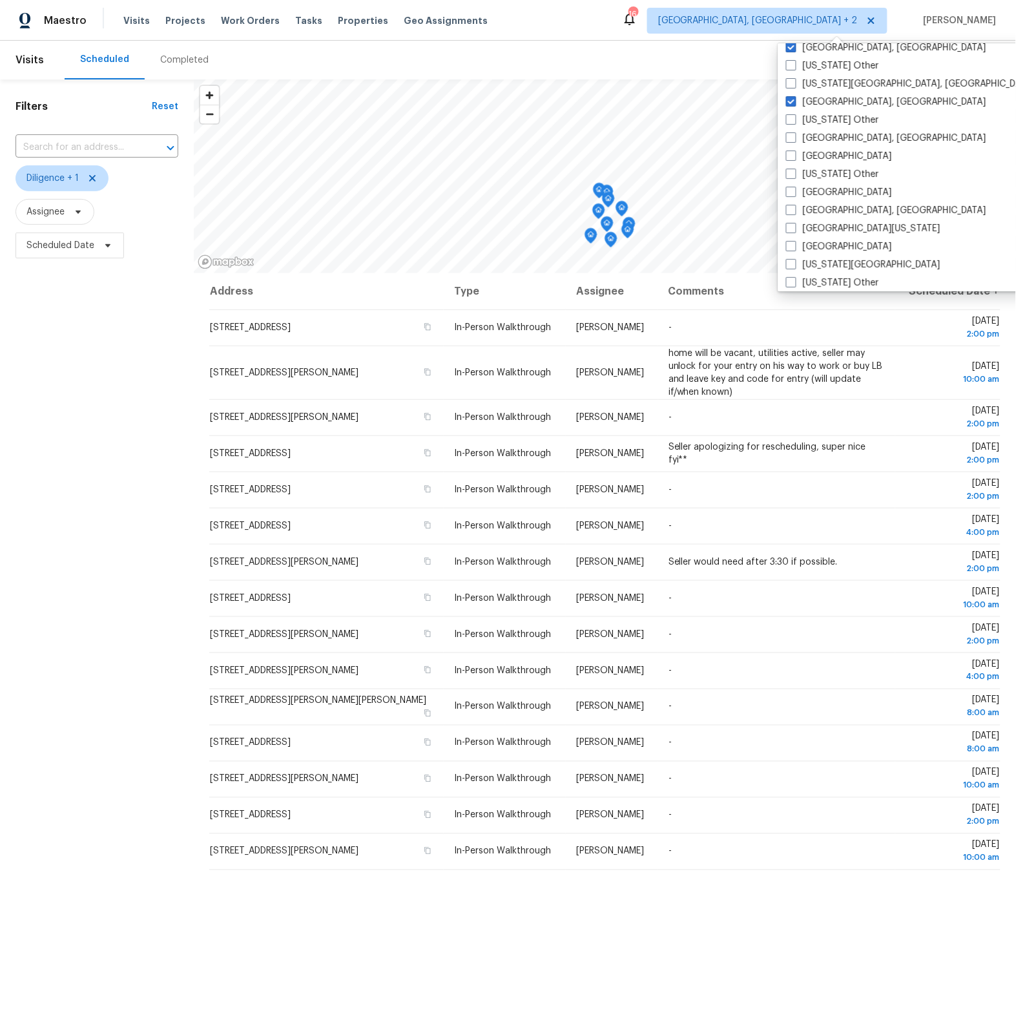
scroll to position [385, 0]
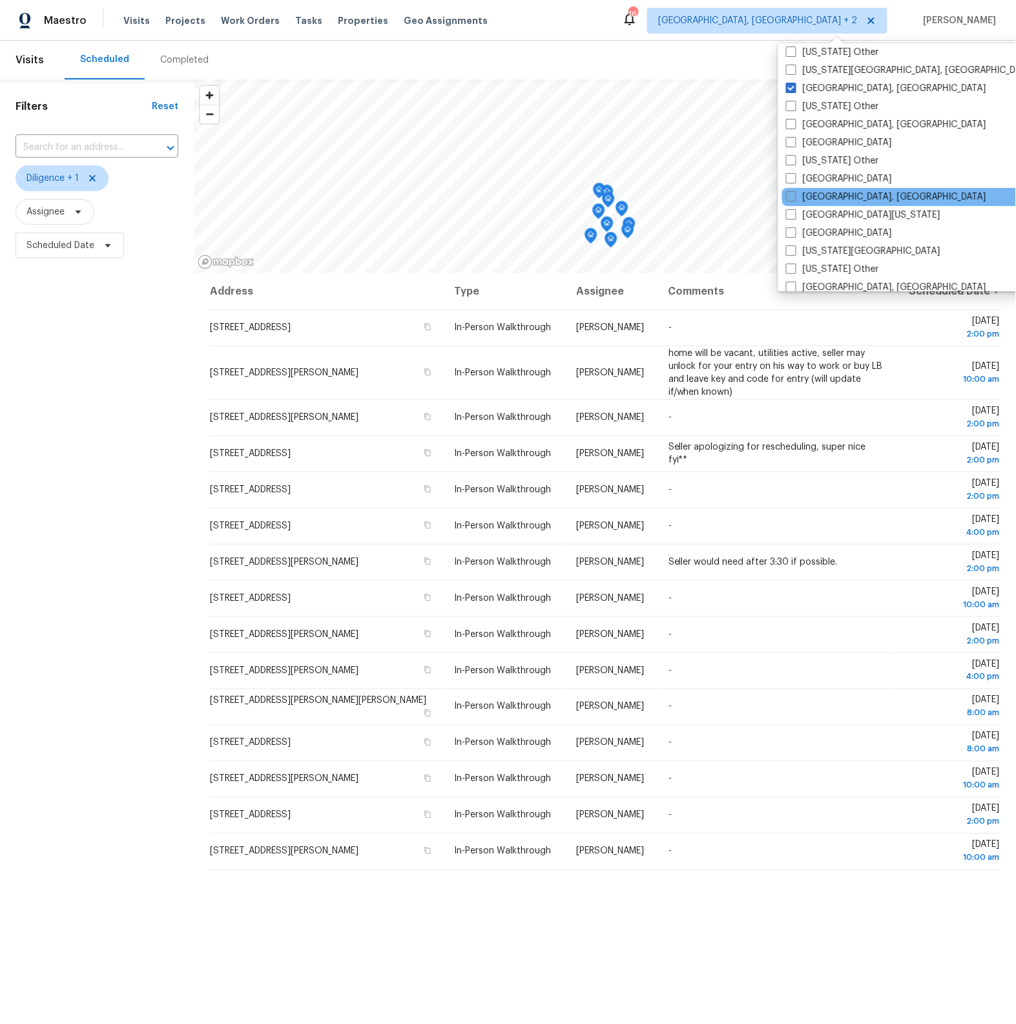
click at [795, 193] on span at bounding box center [791, 196] width 10 height 10
click at [795, 193] on input "[GEOGRAPHIC_DATA], [GEOGRAPHIC_DATA]" at bounding box center [790, 195] width 8 height 8
checkbox input "true"
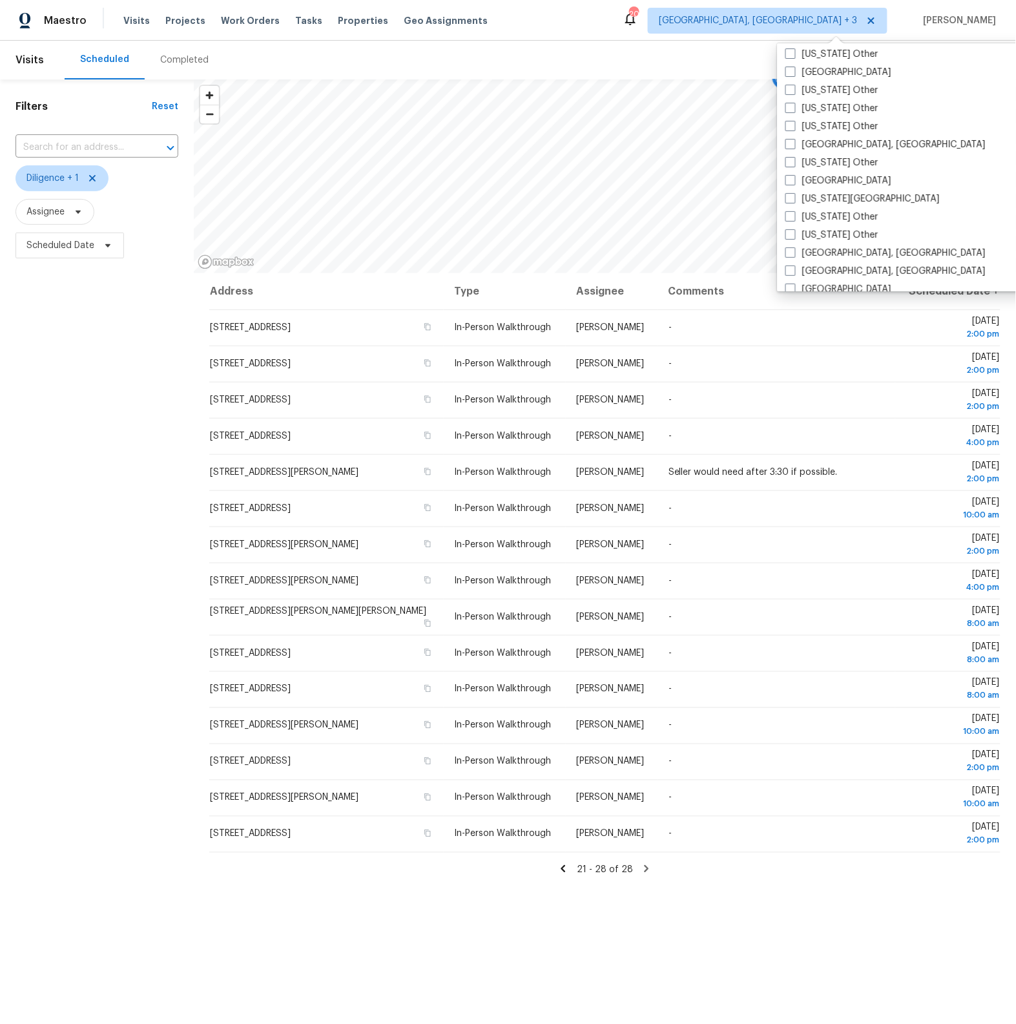
scroll to position [660, 0]
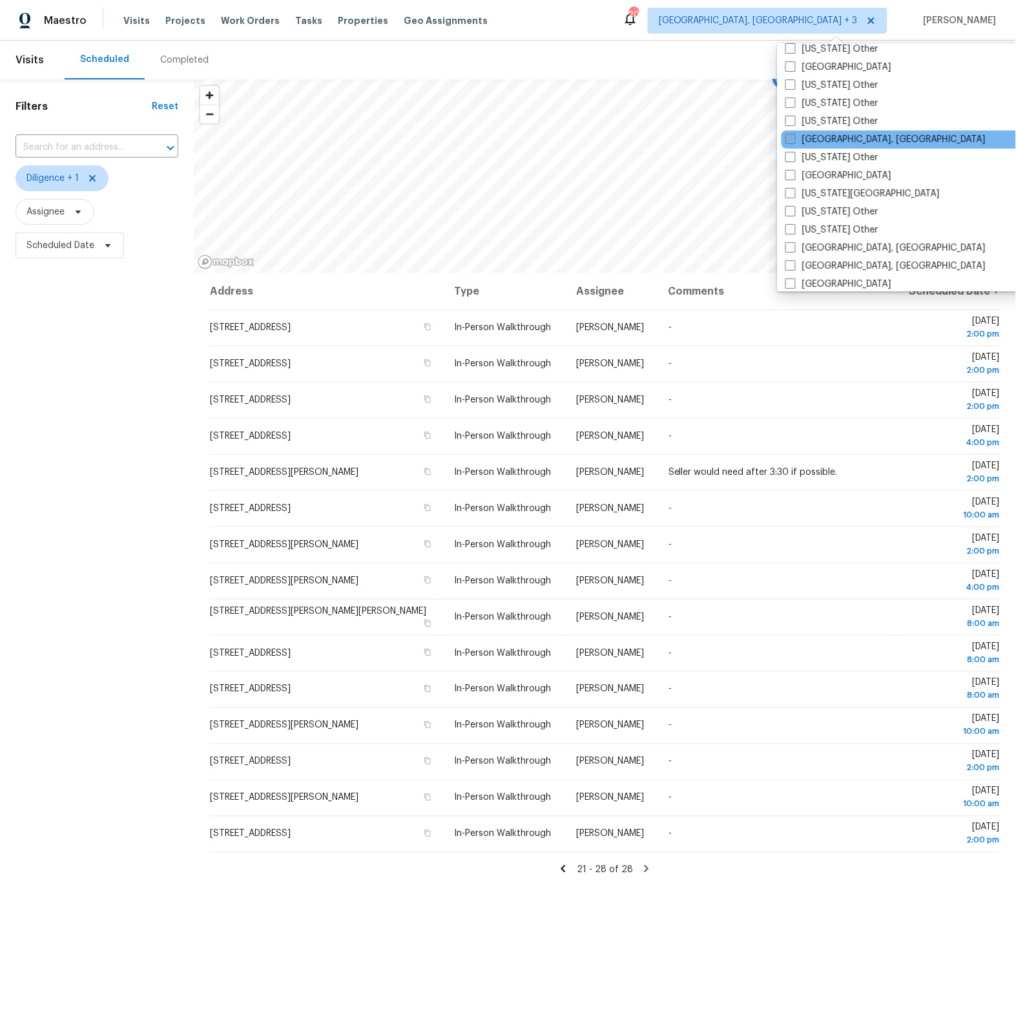
click at [791, 140] on span at bounding box center [790, 139] width 10 height 10
click at [791, 140] on input "[GEOGRAPHIC_DATA], [GEOGRAPHIC_DATA]" at bounding box center [789, 137] width 8 height 8
checkbox input "true"
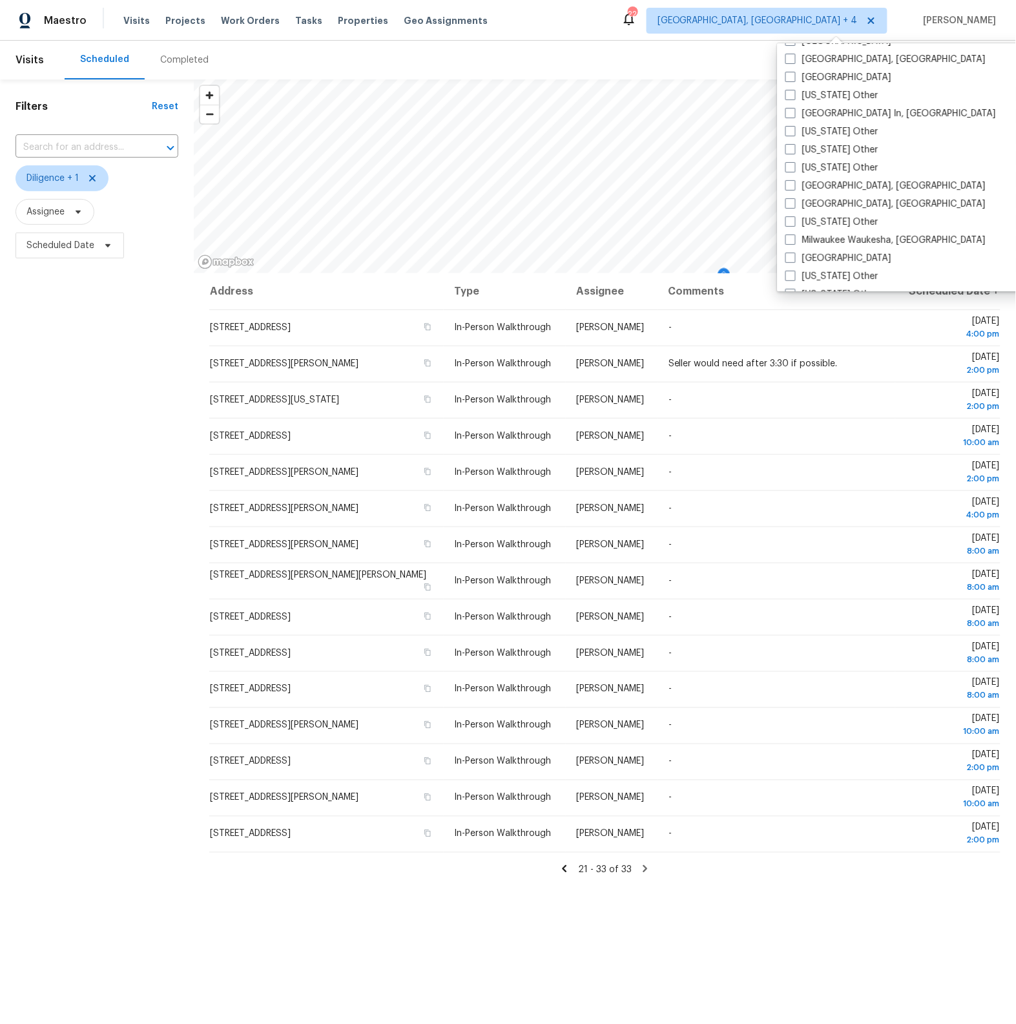
scroll to position [908, 0]
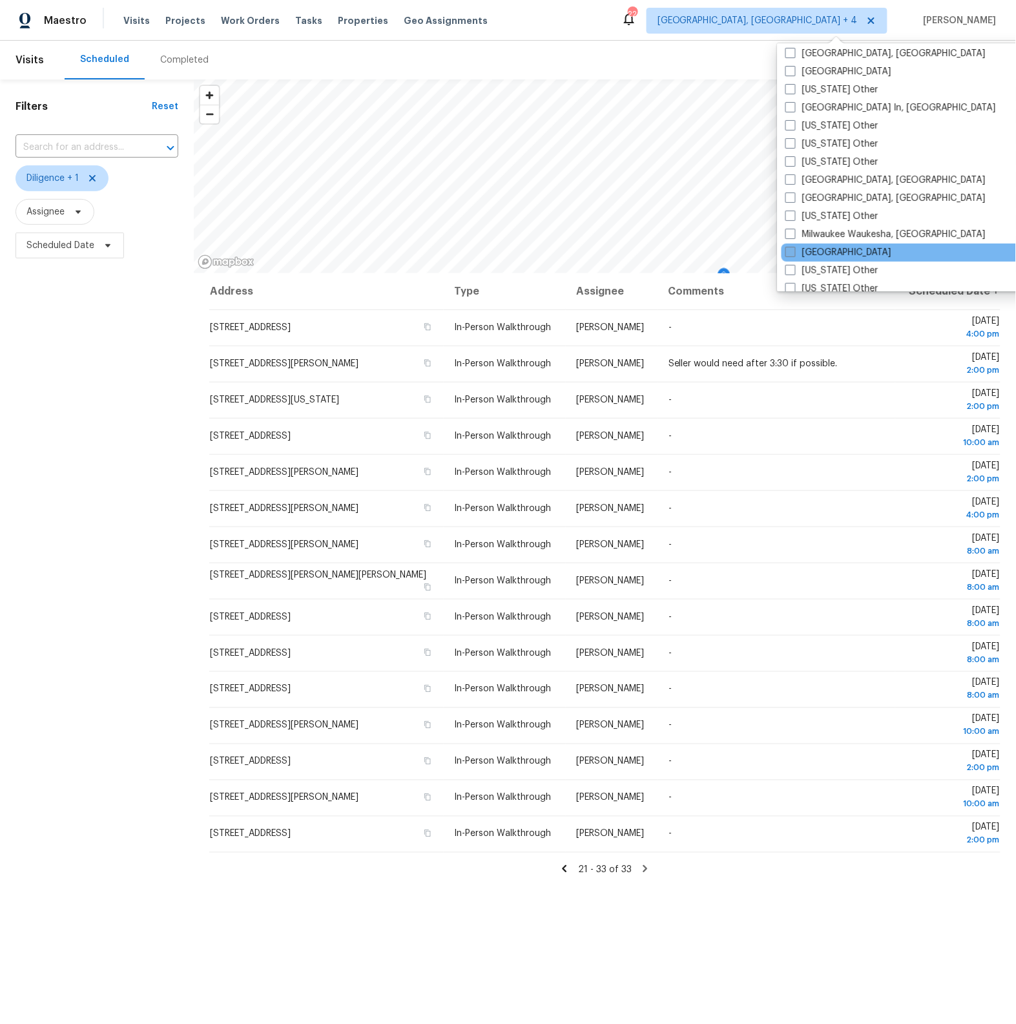
click at [791, 247] on span at bounding box center [790, 252] width 10 height 10
click at [791, 246] on input "[GEOGRAPHIC_DATA]" at bounding box center [789, 250] width 8 height 8
checkbox input "true"
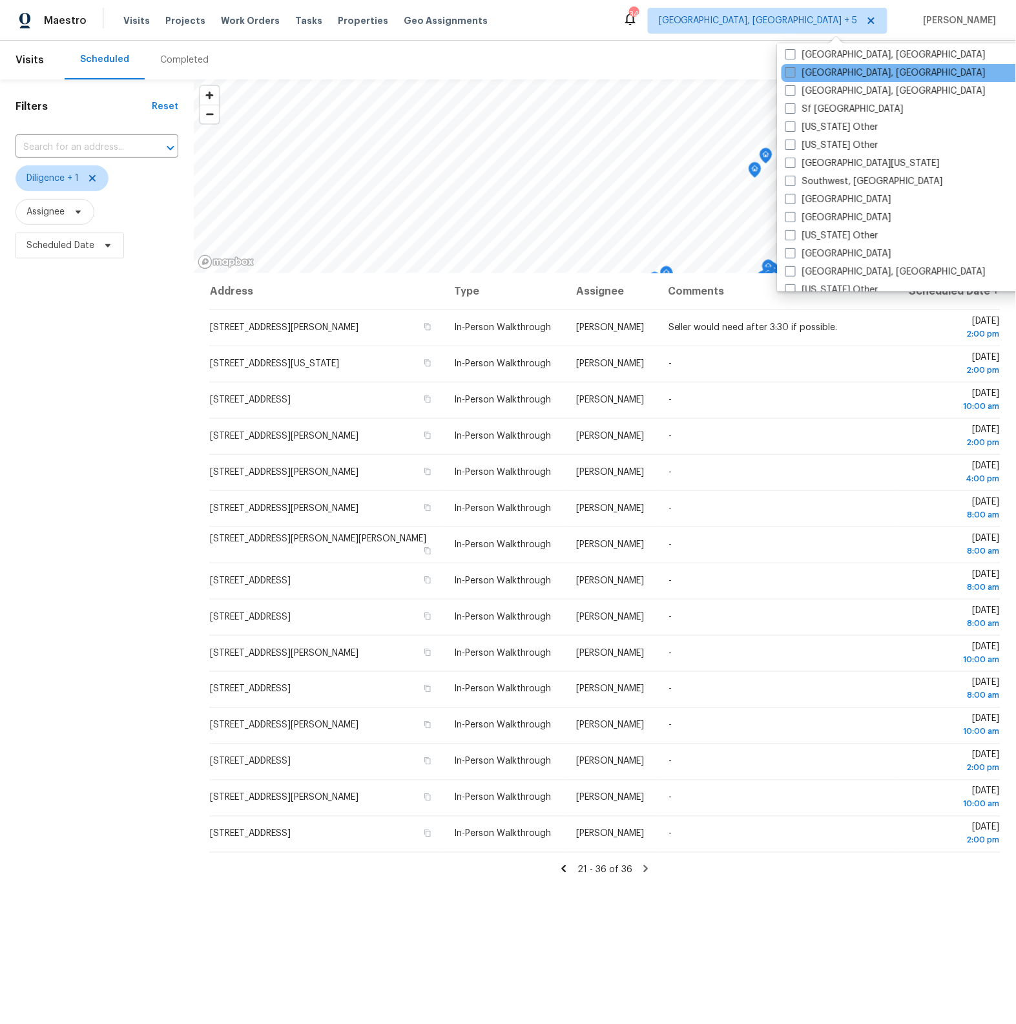
scroll to position [1762, 0]
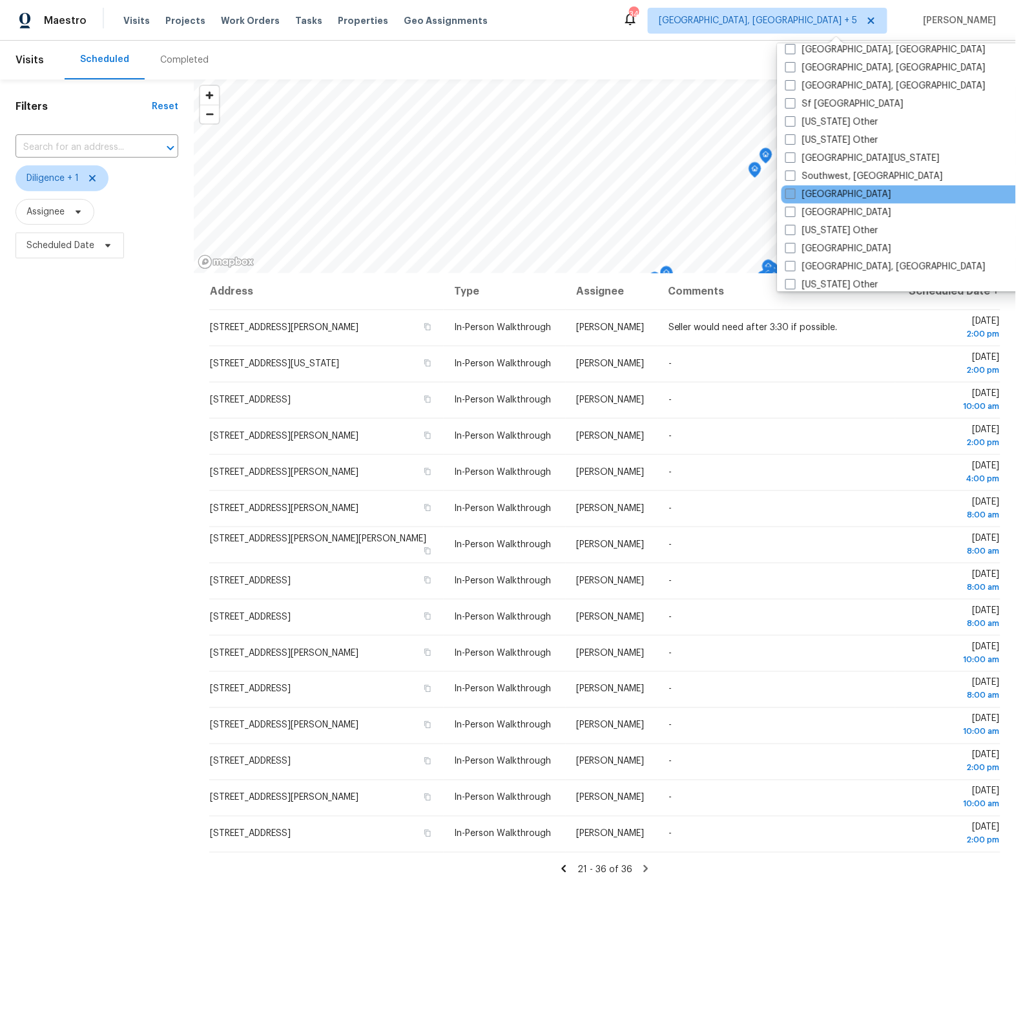
click at [789, 191] on span at bounding box center [790, 194] width 10 height 10
click at [789, 191] on input "[GEOGRAPHIC_DATA]" at bounding box center [789, 192] width 8 height 8
checkbox input "true"
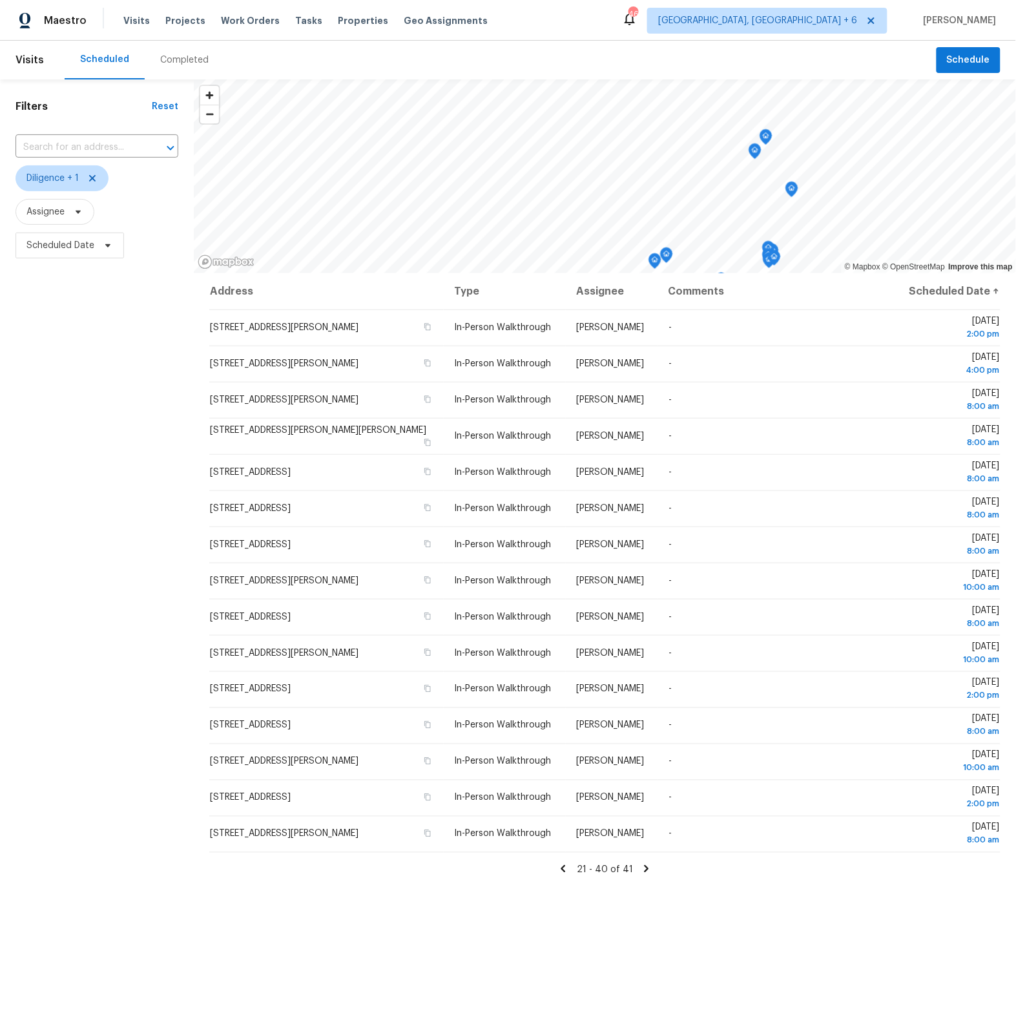
click at [565, 870] on icon at bounding box center [563, 868] width 5 height 7
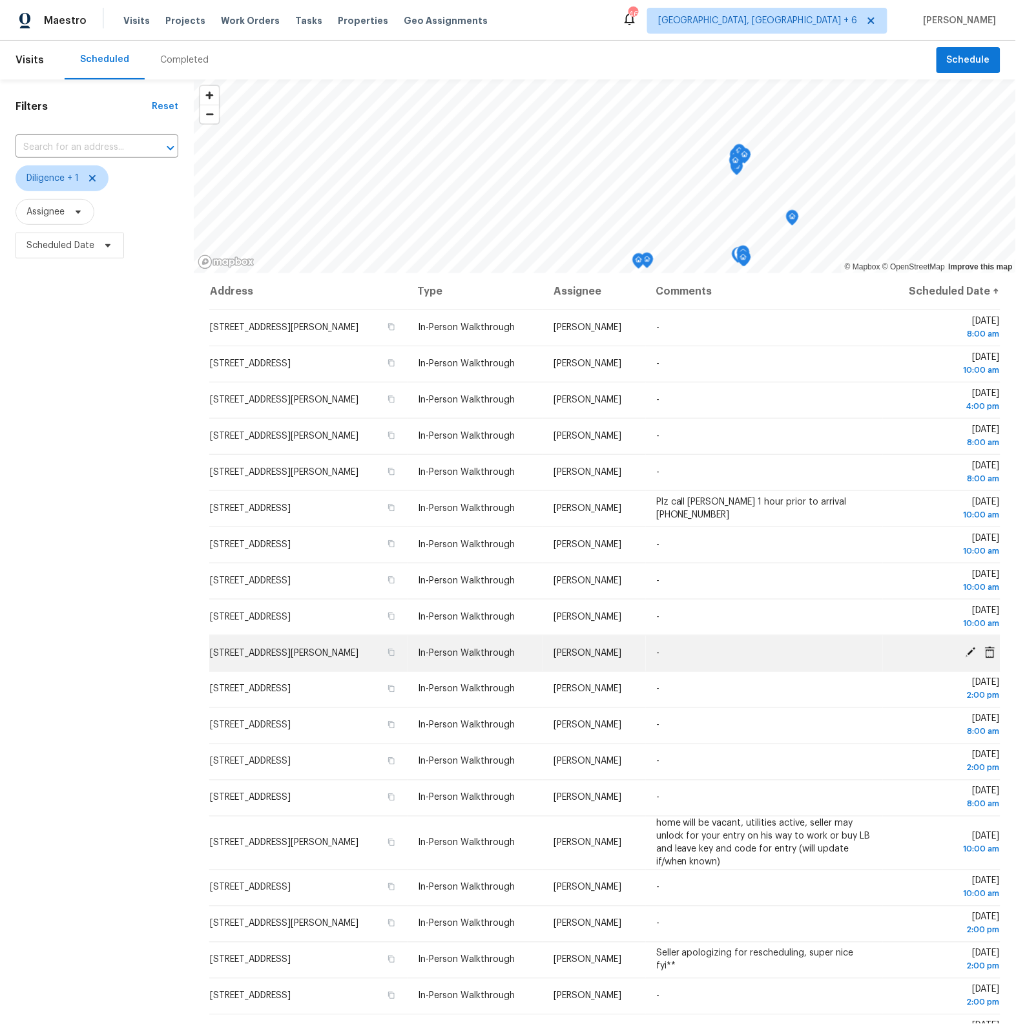
scroll to position [68, 0]
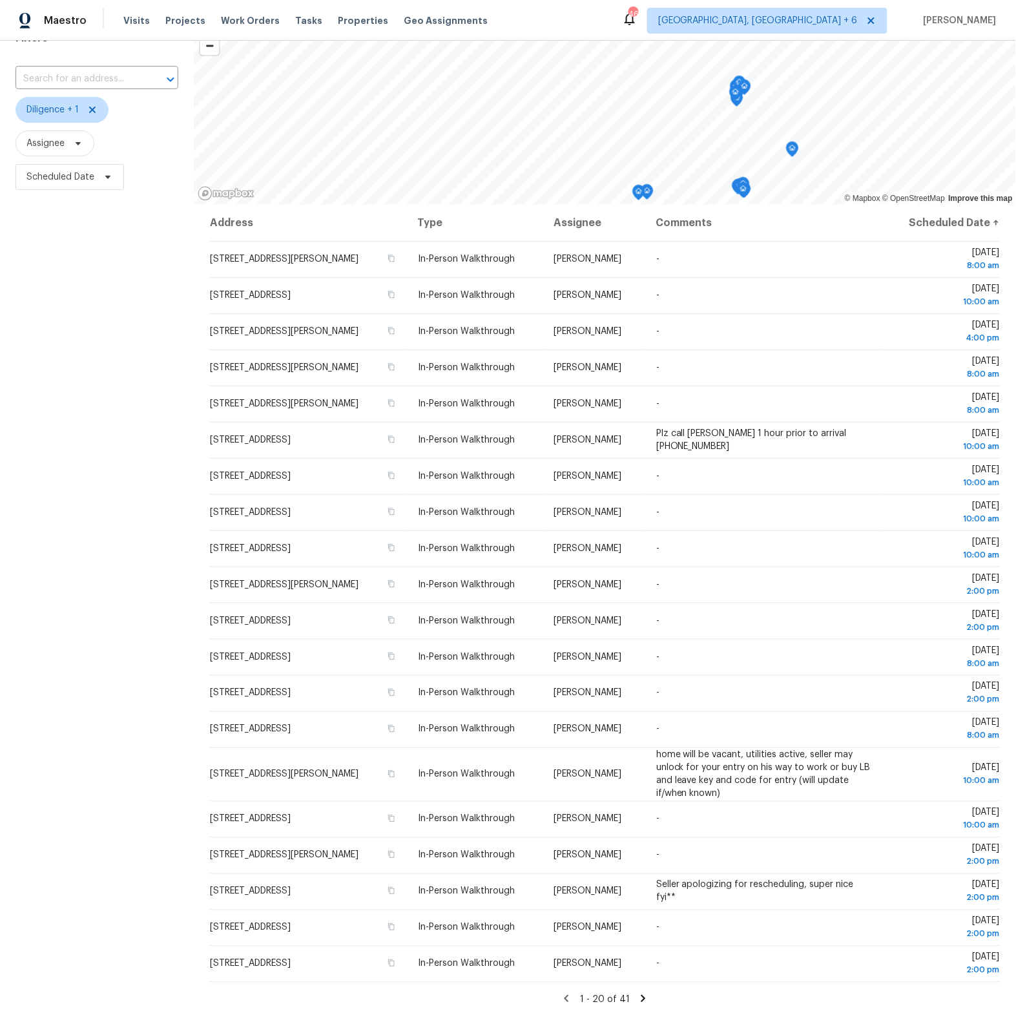
click at [642, 998] on icon at bounding box center [643, 998] width 5 height 7
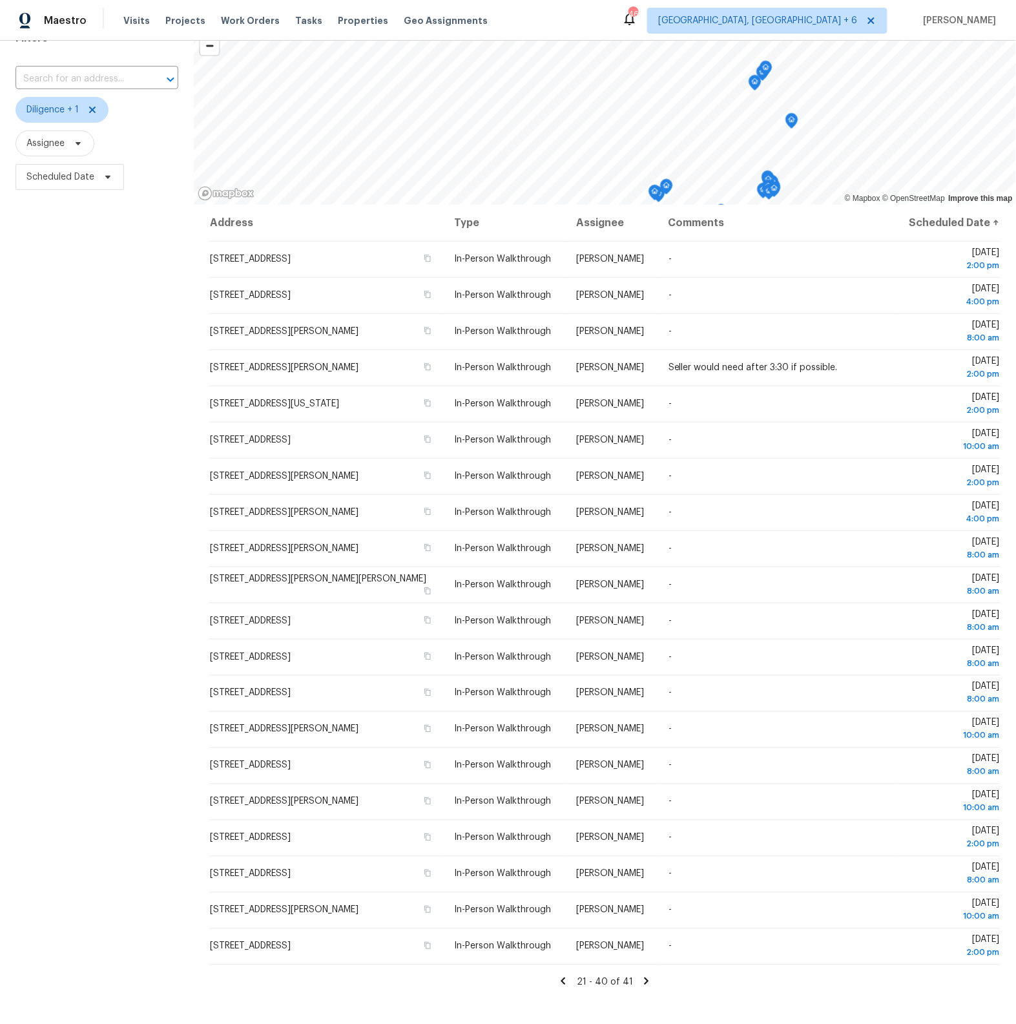
click at [566, 984] on icon at bounding box center [563, 980] width 5 height 7
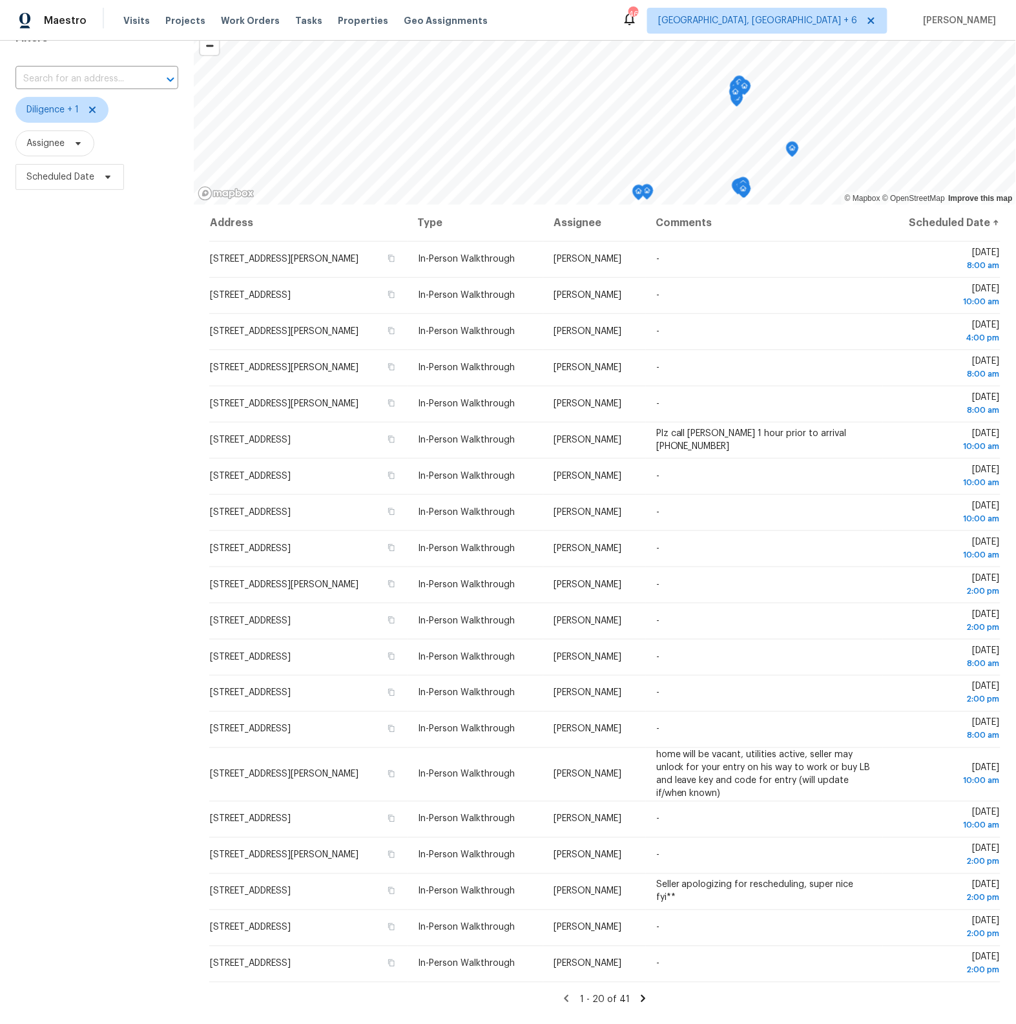
click at [641, 998] on icon at bounding box center [643, 998] width 5 height 7
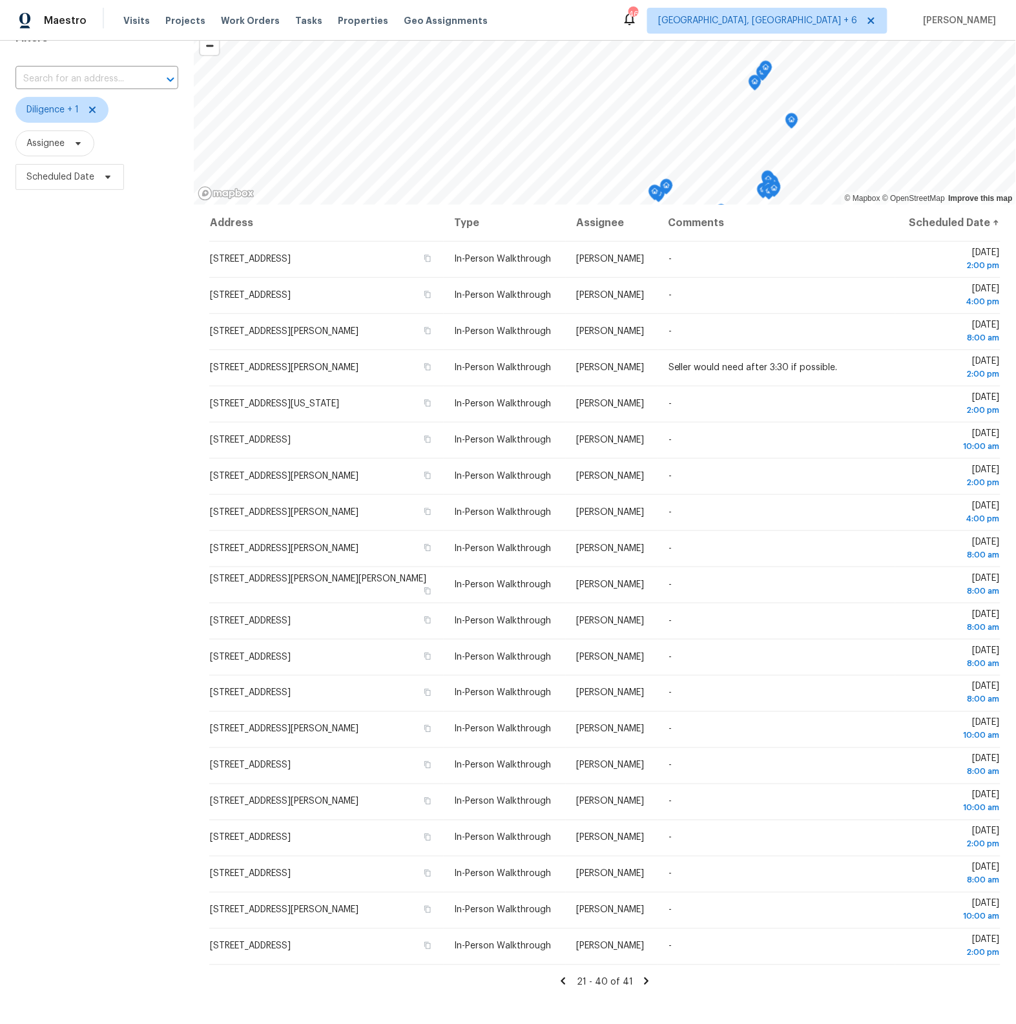
click at [566, 984] on icon at bounding box center [563, 980] width 5 height 7
